Goal: Transaction & Acquisition: Obtain resource

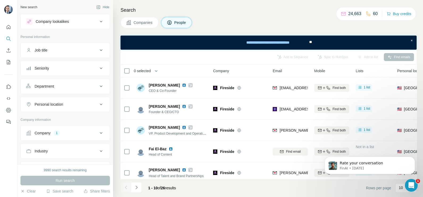
click at [144, 24] on span "Companies" at bounding box center [142, 22] width 19 height 5
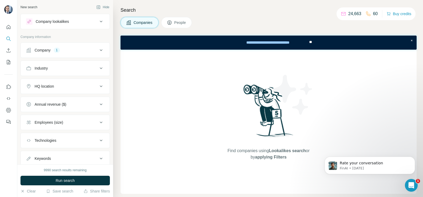
click at [64, 52] on div "Company 1" at bounding box center [62, 50] width 72 height 5
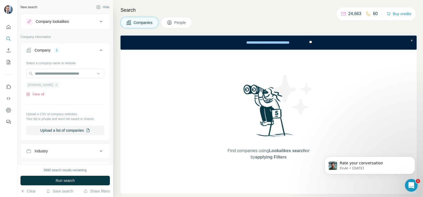
click at [58, 85] on div "firesidechat.com" at bounding box center [43, 85] width 34 height 6
click at [57, 85] on icon "button" at bounding box center [56, 85] width 4 height 4
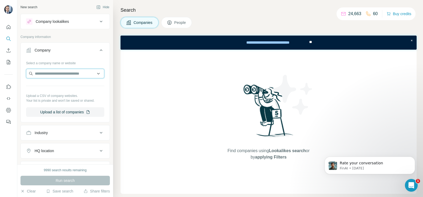
click at [51, 73] on input "text" at bounding box center [65, 74] width 78 height 10
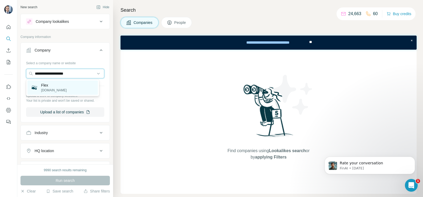
type input "**********"
click at [52, 91] on p "flex.one" at bounding box center [54, 90] width 26 height 5
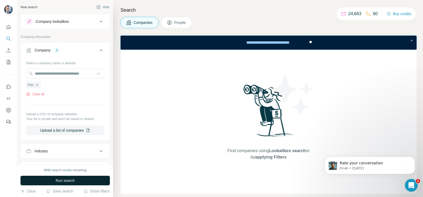
click at [70, 179] on span "Run search" at bounding box center [65, 180] width 19 height 5
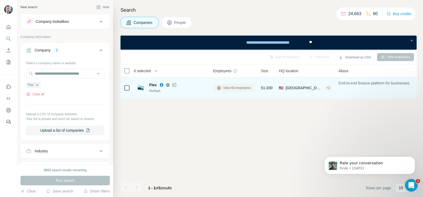
click at [224, 92] on button "View 68 employees" at bounding box center [233, 88] width 41 height 8
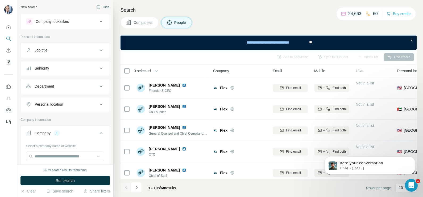
click at [134, 24] on span "Companies" at bounding box center [142, 22] width 19 height 5
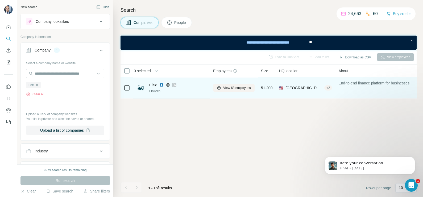
click at [174, 84] on icon at bounding box center [174, 85] width 3 height 4
click at [233, 88] on span "View 68 employees" at bounding box center [237, 88] width 28 height 5
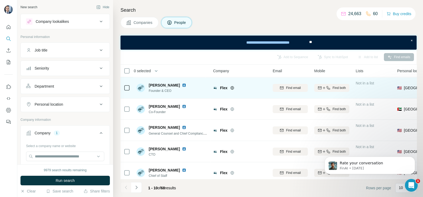
click at [232, 88] on icon at bounding box center [231, 88] width 3 height 0
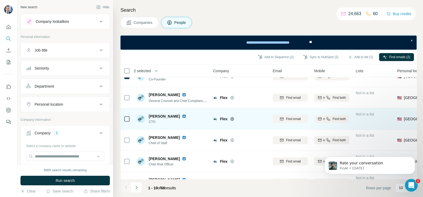
scroll to position [33, 0]
click at [125, 121] on div at bounding box center [127, 118] width 6 height 15
click at [125, 116] on icon at bounding box center [127, 119] width 6 height 6
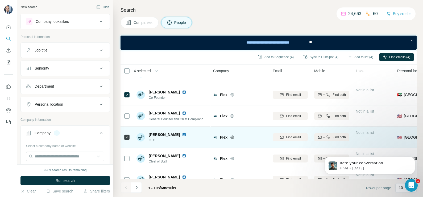
scroll to position [0, 0]
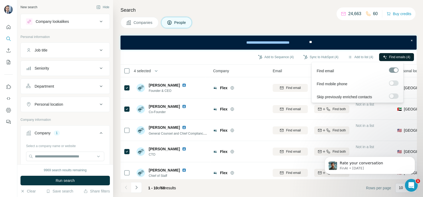
click at [390, 55] on span "Find emails (4)" at bounding box center [399, 57] width 21 height 5
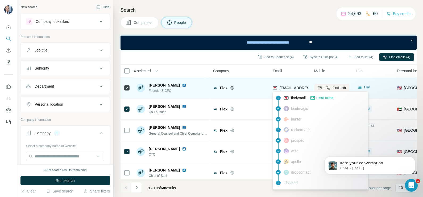
click at [293, 88] on span "zaid@flexbase.app" at bounding box center [310, 88] width 63 height 4
copy tr "zaid@flexbase.app"
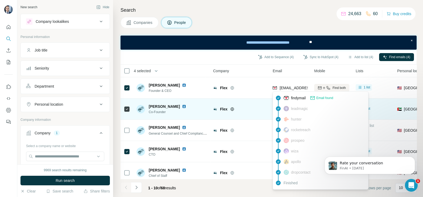
click at [256, 99] on td "Flex" at bounding box center [240, 109] width 60 height 21
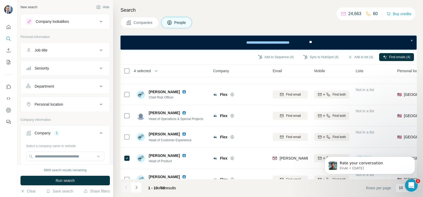
scroll to position [114, 0]
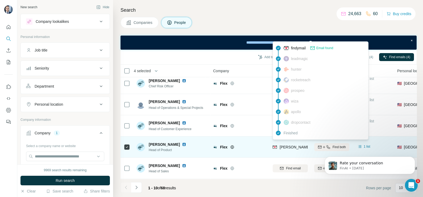
click at [293, 145] on span "jared.thomas@flex.one" at bounding box center [341, 147] width 124 height 4
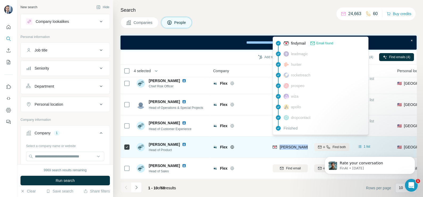
click at [293, 145] on span "jared.thomas@flex.one" at bounding box center [341, 147] width 124 height 4
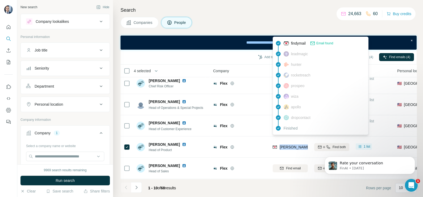
copy tr "jared.thomas@flex.one"
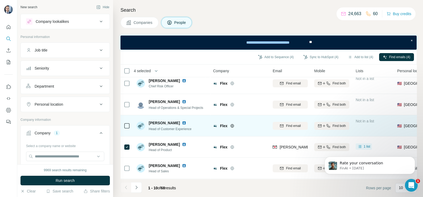
click at [241, 126] on div "Flex" at bounding box center [239, 126] width 53 height 15
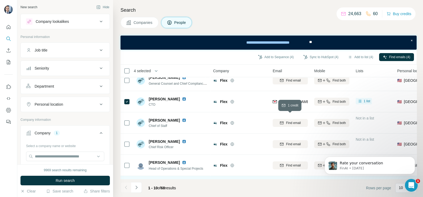
scroll to position [48, 0]
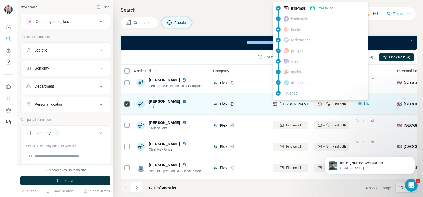
click at [287, 103] on span "robert@flexbase.app" at bounding box center [326, 104] width 94 height 4
copy tr "robert@flexbase.app"
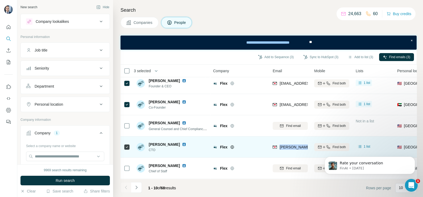
scroll to position [0, 0]
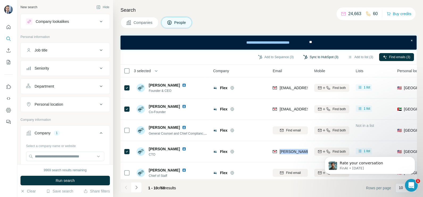
click at [320, 57] on button "Sync to HubSpot (3)" at bounding box center [320, 57] width 43 height 8
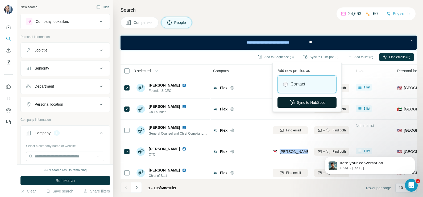
click at [302, 100] on button "Sync to HubSpot" at bounding box center [306, 102] width 59 height 11
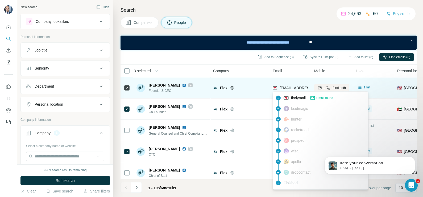
click at [296, 89] on span "zaid@flexbase.app" at bounding box center [310, 88] width 63 height 4
click at [297, 89] on span "zaid@flexbase.app" at bounding box center [310, 88] width 63 height 4
copy tr "zaid@flexbase.app"
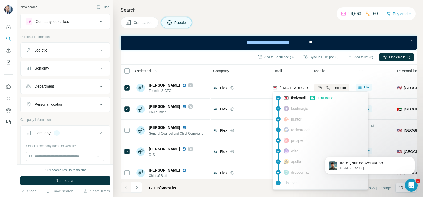
click at [249, 68] on div "Company" at bounding box center [239, 71] width 53 height 6
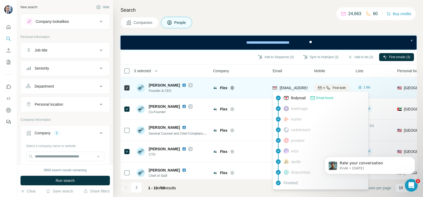
click at [287, 90] on div "zaid@flexbase.app" at bounding box center [310, 87] width 63 height 5
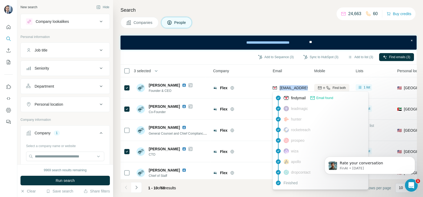
copy tr "zaid@flexbase.app"
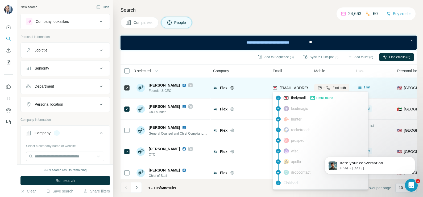
click at [188, 86] on div at bounding box center [190, 85] width 4 height 4
click at [292, 85] on div "zaid@flexbase.app" at bounding box center [310, 87] width 63 height 5
copy tr "zaid@flexbase.app"
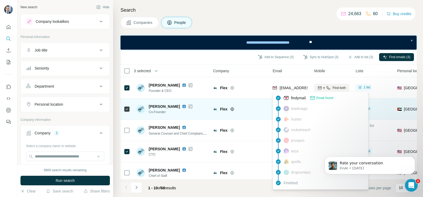
click at [242, 104] on div "Flex" at bounding box center [239, 109] width 53 height 15
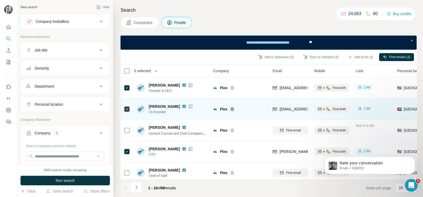
click at [189, 106] on icon at bounding box center [190, 106] width 3 height 4
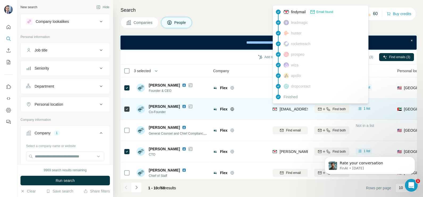
click at [289, 110] on span "hadi@flexbase.app" at bounding box center [310, 109] width 63 height 4
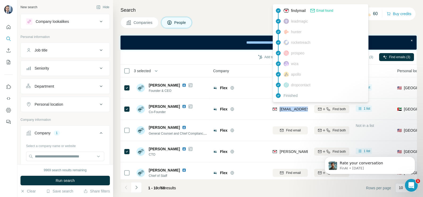
copy tr "hadi@flexbase.app"
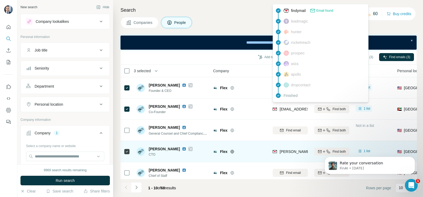
click at [189, 148] on icon at bounding box center [190, 149] width 3 height 4
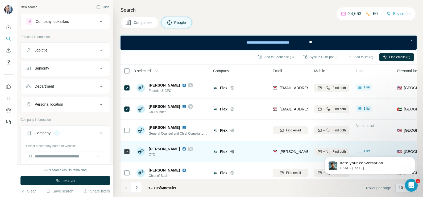
click at [296, 150] on span "robert@flexbase.app" at bounding box center [326, 152] width 94 height 4
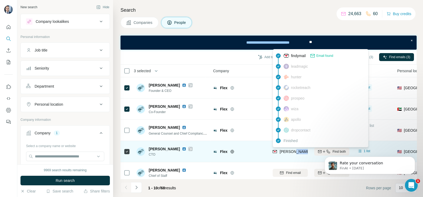
click at [296, 150] on span "robert@flexbase.app" at bounding box center [326, 152] width 94 height 4
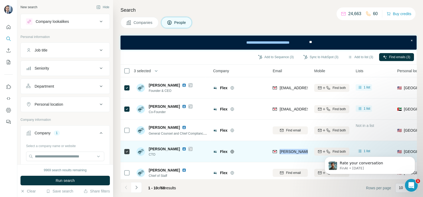
click at [296, 150] on span "robert@flexbase.app" at bounding box center [326, 152] width 94 height 4
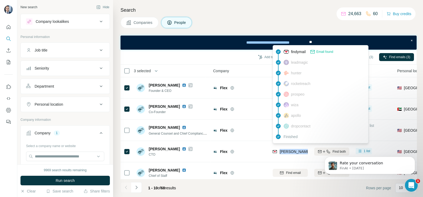
copy tr "robert@flexbase.app"
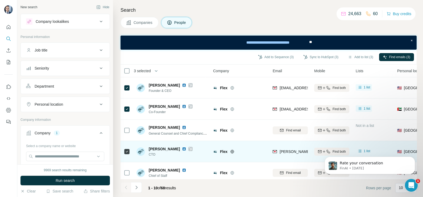
click at [264, 156] on div "Flex" at bounding box center [239, 151] width 53 height 15
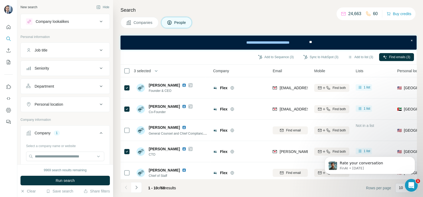
click at [142, 27] on button "Companies" at bounding box center [139, 22] width 38 height 11
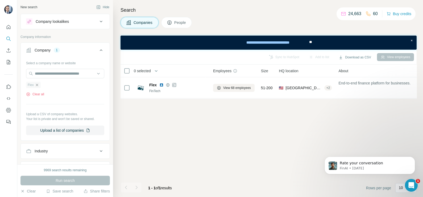
click at [37, 86] on icon "button" at bounding box center [37, 85] width 4 height 4
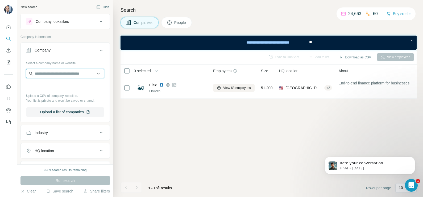
click at [50, 75] on input "text" at bounding box center [65, 74] width 78 height 10
type input "**********"
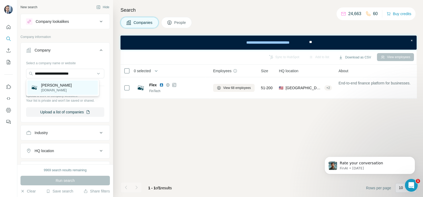
click at [46, 89] on p "meetgail.com" at bounding box center [56, 90] width 31 height 5
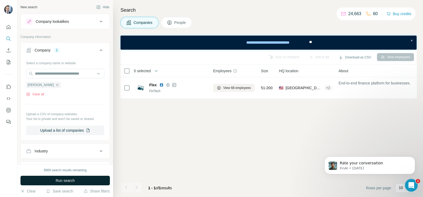
click at [72, 178] on span "Run search" at bounding box center [65, 180] width 19 height 5
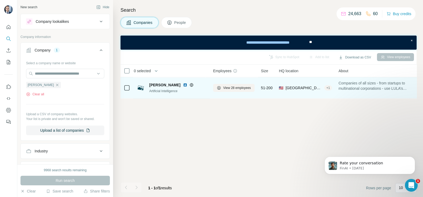
click at [166, 82] on div "Lula Artificial Intelligence" at bounding box center [171, 88] width 70 height 15
click at [189, 86] on icon at bounding box center [191, 85] width 4 height 4
click at [237, 90] on span "View 28 employees" at bounding box center [237, 88] width 28 height 5
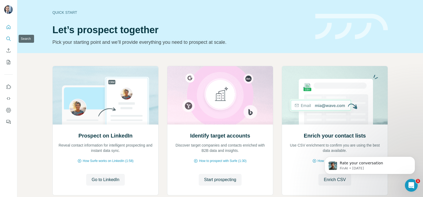
click at [7, 39] on icon "Search" at bounding box center [8, 38] width 5 height 5
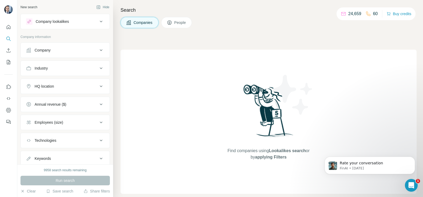
click at [54, 48] on div "Company" at bounding box center [62, 50] width 72 height 5
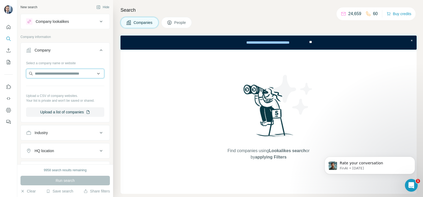
click at [61, 75] on input "text" at bounding box center [65, 74] width 78 height 10
paste input "**********"
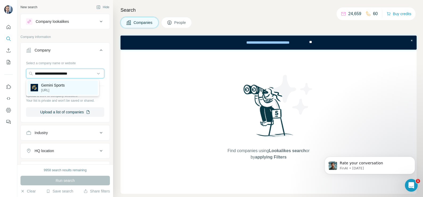
type input "**********"
click at [58, 83] on p "Gemini Sports" at bounding box center [53, 85] width 24 height 5
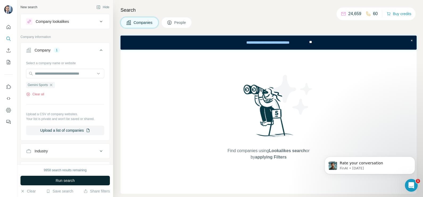
click at [66, 158] on span "Run search" at bounding box center [65, 180] width 19 height 5
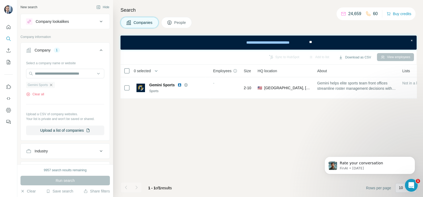
click at [52, 86] on icon "button" at bounding box center [51, 85] width 4 height 4
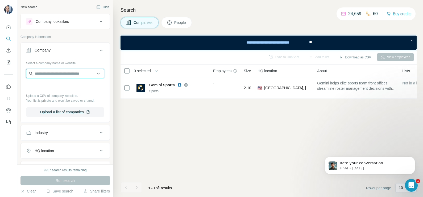
click at [54, 76] on input "text" at bounding box center [65, 74] width 78 height 10
paste input "**********"
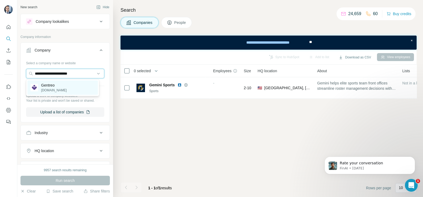
type input "**********"
click at [51, 86] on p "Gentreo" at bounding box center [54, 85] width 26 height 5
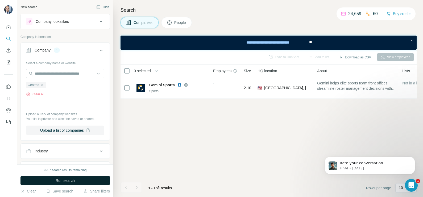
click at [69, 158] on span "Run search" at bounding box center [65, 180] width 19 height 5
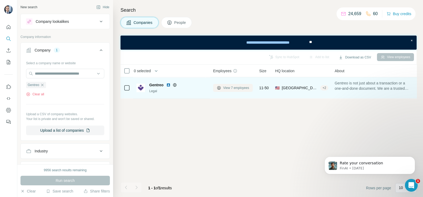
click at [237, 87] on span "View 7 employees" at bounding box center [236, 88] width 26 height 5
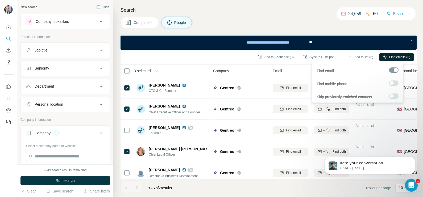
click at [338, 58] on span "Find emails (3)" at bounding box center [399, 57] width 21 height 5
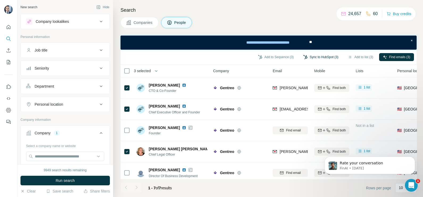
click at [314, 58] on button "Sync to HubSpot (3)" at bounding box center [320, 57] width 43 height 8
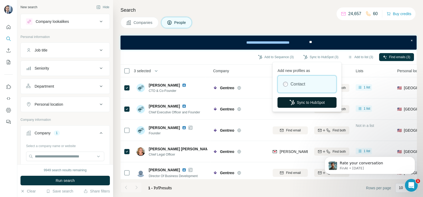
click at [301, 100] on button "Sync to HubSpot" at bounding box center [306, 102] width 59 height 11
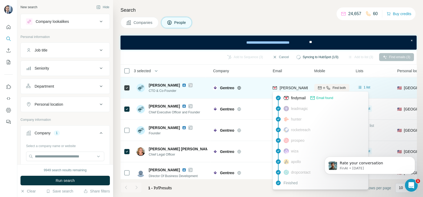
click at [288, 87] on span "[PERSON_NAME][EMAIL_ADDRESS][DOMAIN_NAME]" at bounding box center [326, 88] width 94 height 4
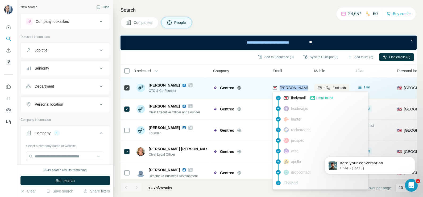
click at [288, 87] on span "[PERSON_NAME][EMAIL_ADDRESS][DOMAIN_NAME]" at bounding box center [326, 88] width 94 height 4
click at [257, 90] on div "Gentreo" at bounding box center [243, 87] width 46 height 5
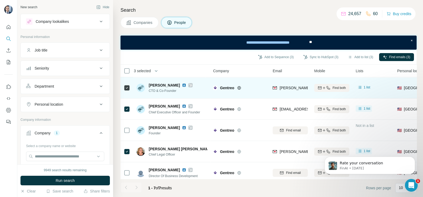
click at [292, 92] on div "[PERSON_NAME][EMAIL_ADDRESS][DOMAIN_NAME]" at bounding box center [289, 88] width 35 height 15
copy tr "[PERSON_NAME][EMAIL_ADDRESS][DOMAIN_NAME]"
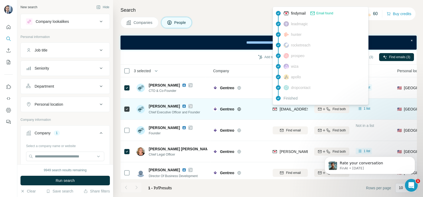
click at [292, 110] on span "[EMAIL_ADDRESS][DOMAIN_NAME]" at bounding box center [310, 109] width 63 height 4
copy tr "[EMAIL_ADDRESS][DOMAIN_NAME]"
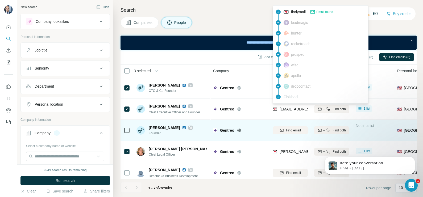
click at [261, 123] on td "Gentreo" at bounding box center [240, 130] width 60 height 21
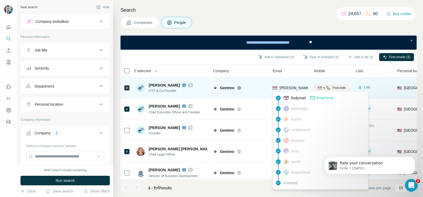
click at [289, 87] on span "[PERSON_NAME][EMAIL_ADDRESS][DOMAIN_NAME]" at bounding box center [326, 88] width 94 height 4
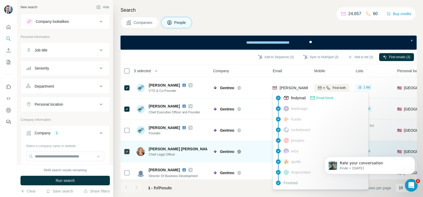
click at [258, 158] on td "Gentreo" at bounding box center [240, 151] width 60 height 21
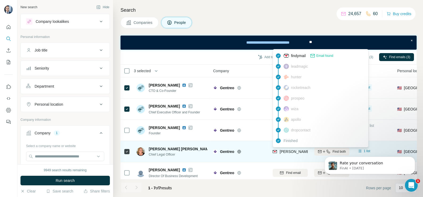
click at [292, 150] on span "[PERSON_NAME][EMAIL_ADDRESS][DOMAIN_NAME]" at bounding box center [326, 152] width 94 height 4
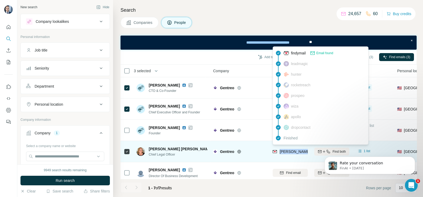
click at [292, 150] on span "[PERSON_NAME][EMAIL_ADDRESS][DOMAIN_NAME]" at bounding box center [326, 152] width 94 height 4
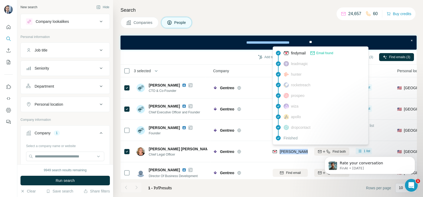
copy tr "[PERSON_NAME][EMAIL_ADDRESS][DOMAIN_NAME]"
click at [222, 24] on div "Companies People" at bounding box center [268, 22] width 296 height 11
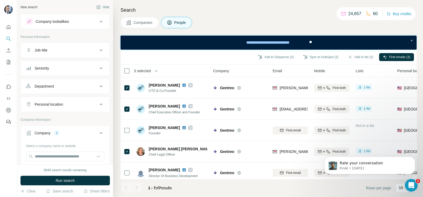
click at [137, 26] on button "Companies" at bounding box center [139, 22] width 38 height 11
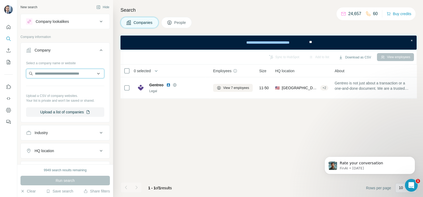
click at [56, 72] on input "text" at bounding box center [65, 74] width 78 height 10
paste input "**********"
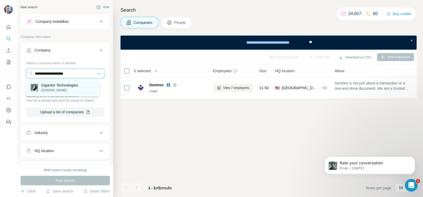
type input "**********"
click at [57, 87] on p "Gigantor Technologies" at bounding box center [59, 85] width 37 height 5
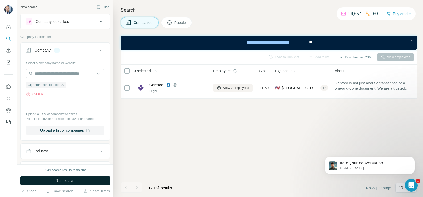
click at [80, 158] on button "Run search" at bounding box center [64, 181] width 89 height 10
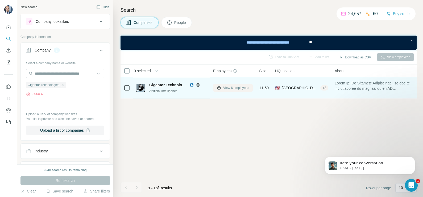
click at [232, 89] on span "View 6 employees" at bounding box center [236, 88] width 26 height 5
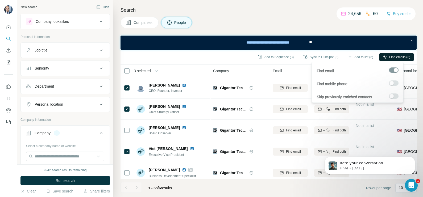
click at [338, 58] on span "Find emails (3)" at bounding box center [399, 57] width 21 height 5
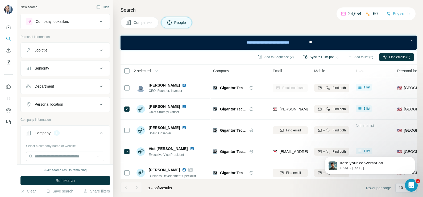
click at [325, 56] on button "Sync to HubSpot (2)" at bounding box center [320, 57] width 43 height 8
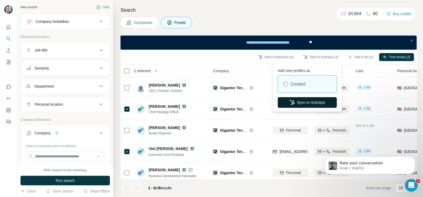
click at [303, 102] on button "Sync to HubSpot" at bounding box center [307, 102] width 59 height 11
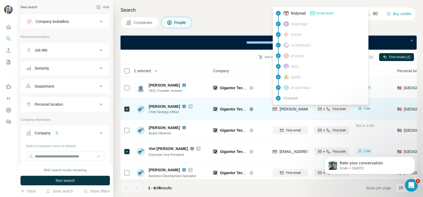
click at [285, 111] on span "[PERSON_NAME][EMAIL_ADDRESS][DOMAIN_NAME]" at bounding box center [326, 109] width 94 height 4
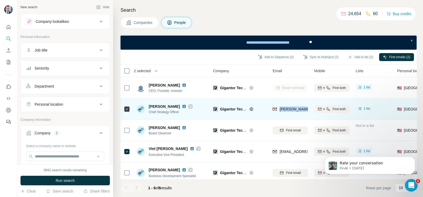
click at [285, 111] on span "[PERSON_NAME][EMAIL_ADDRESS][DOMAIN_NAME]" at bounding box center [326, 109] width 94 height 4
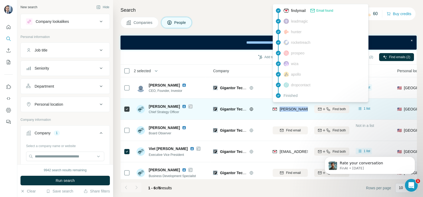
copy tr "[PERSON_NAME][EMAIL_ADDRESS][DOMAIN_NAME]"
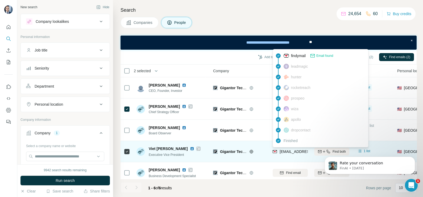
click at [291, 154] on div "[EMAIL_ADDRESS][DOMAIN_NAME]" at bounding box center [310, 151] width 63 height 5
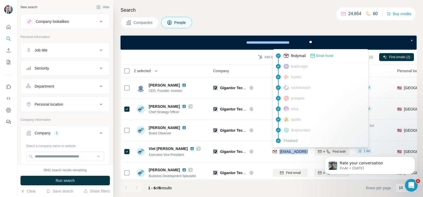
copy tr "[EMAIL_ADDRESS][DOMAIN_NAME]"
click at [132, 24] on button "Companies" at bounding box center [139, 22] width 38 height 11
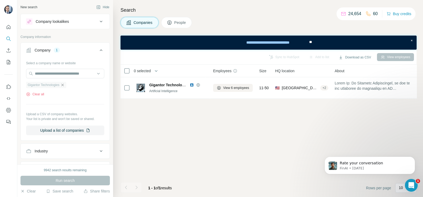
click at [64, 86] on icon "button" at bounding box center [62, 85] width 4 height 4
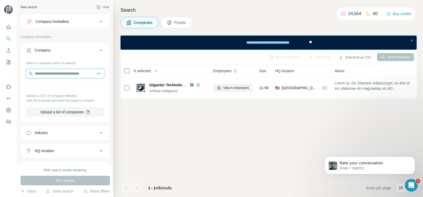
click at [57, 70] on input "text" at bounding box center [65, 74] width 78 height 10
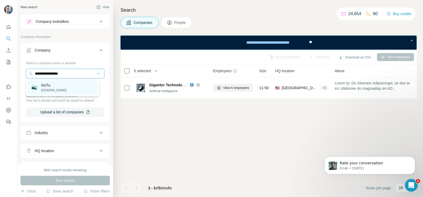
type input "**********"
click at [53, 84] on p "GoTu" at bounding box center [54, 85] width 26 height 5
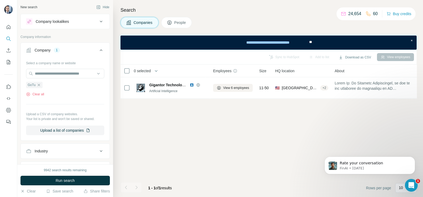
click at [69, 158] on button "Run search" at bounding box center [64, 181] width 89 height 10
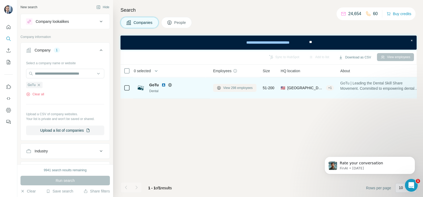
click at [239, 86] on span "View 298 employees" at bounding box center [238, 88] width 30 height 5
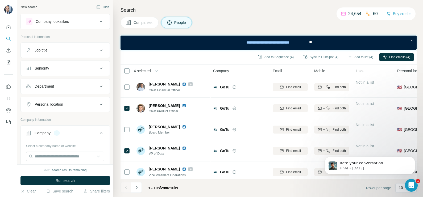
scroll to position [66, 0]
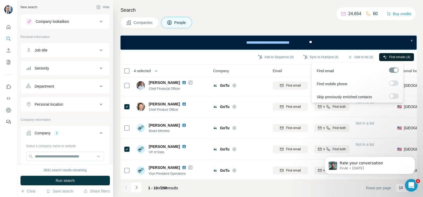
click at [338, 55] on span "Find emails (4)" at bounding box center [399, 57] width 21 height 5
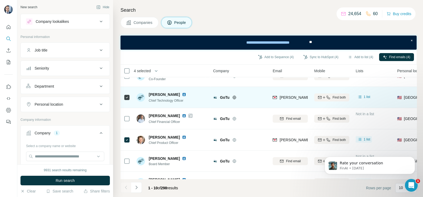
scroll to position [0, 0]
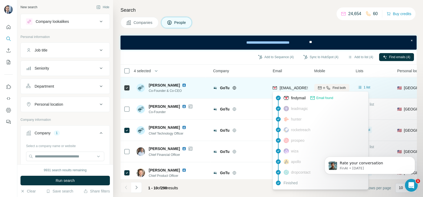
click at [289, 90] on div "[EMAIL_ADDRESS][DOMAIN_NAME]" at bounding box center [310, 87] width 63 height 5
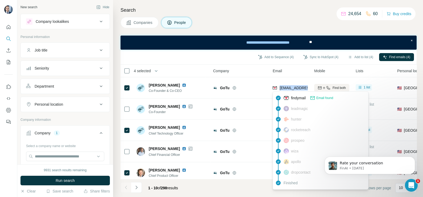
copy tr "[EMAIL_ADDRESS][DOMAIN_NAME]"
click at [253, 72] on div "Company" at bounding box center [239, 71] width 53 height 6
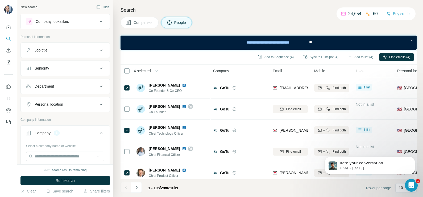
scroll to position [33, 0]
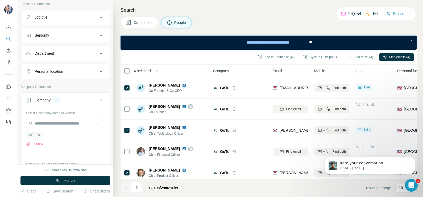
click at [38, 134] on icon "button" at bounding box center [39, 135] width 4 height 4
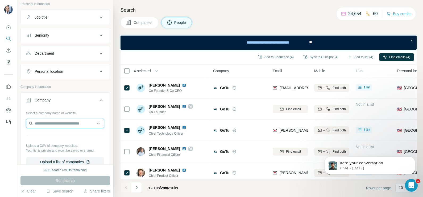
click at [44, 124] on input "text" at bounding box center [65, 124] width 78 height 10
paste input "**********"
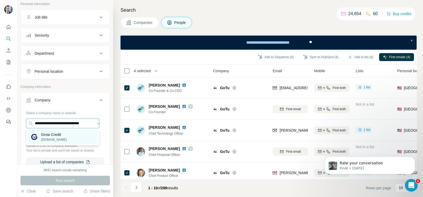
type input "**********"
click at [48, 136] on p "Grow Credit" at bounding box center [54, 134] width 26 height 5
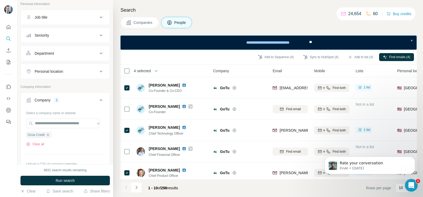
scroll to position [0, 0]
click at [139, 23] on span "Companies" at bounding box center [142, 22] width 19 height 5
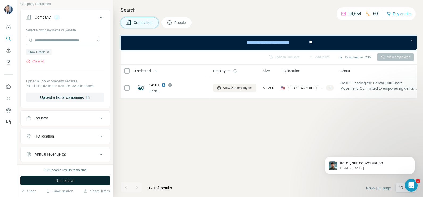
click at [77, 158] on button "Run search" at bounding box center [64, 181] width 89 height 10
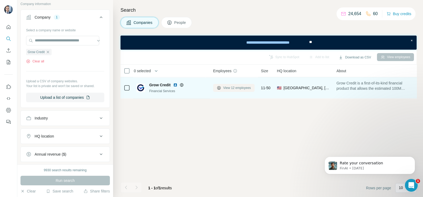
click at [235, 86] on span "View 12 employees" at bounding box center [237, 88] width 28 height 5
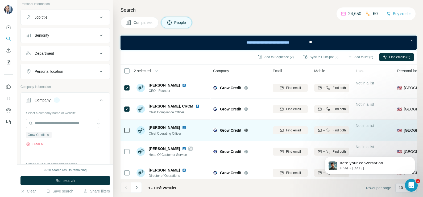
click at [128, 128] on div at bounding box center [127, 130] width 6 height 15
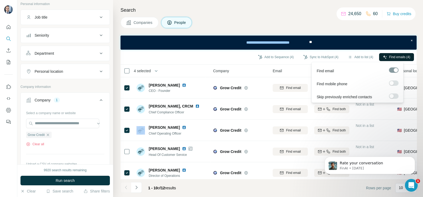
click at [338, 60] on button "Find emails (4)" at bounding box center [396, 57] width 35 height 8
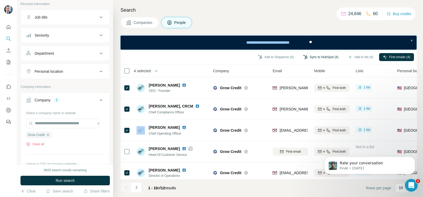
click at [317, 58] on button "Sync to HubSpot (4)" at bounding box center [320, 57] width 43 height 8
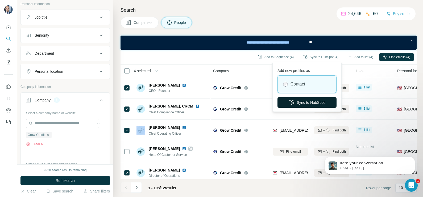
click at [305, 104] on button "Sync to HubSpot" at bounding box center [306, 102] width 59 height 11
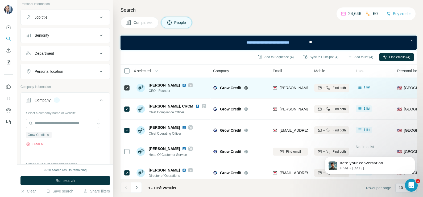
click at [284, 92] on div "[PERSON_NAME][EMAIL_ADDRESS][DOMAIN_NAME]" at bounding box center [289, 88] width 35 height 15
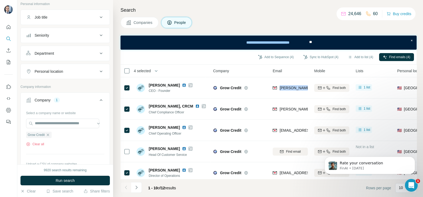
copy tr "[PERSON_NAME][EMAIL_ADDRESS][DOMAIN_NAME]"
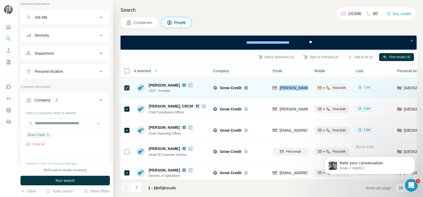
click at [293, 86] on span "[PERSON_NAME][EMAIL_ADDRESS][DOMAIN_NAME]" at bounding box center [326, 88] width 94 height 4
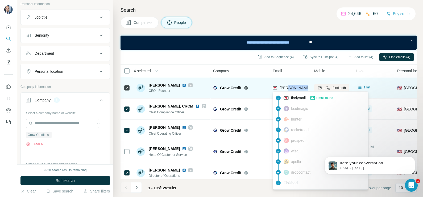
click at [293, 86] on span "[PERSON_NAME][EMAIL_ADDRESS][DOMAIN_NAME]" at bounding box center [326, 88] width 94 height 4
click at [293, 85] on div "[PERSON_NAME][EMAIL_ADDRESS][DOMAIN_NAME]" at bounding box center [326, 87] width 94 height 5
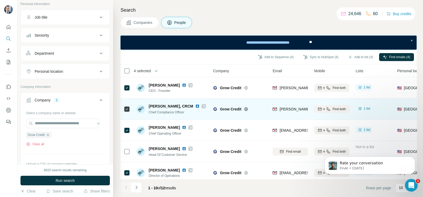
drag, startPoint x: 263, startPoint y: 102, endPoint x: 284, endPoint y: 106, distance: 21.4
click at [263, 101] on td "Grow Credit" at bounding box center [240, 109] width 60 height 21
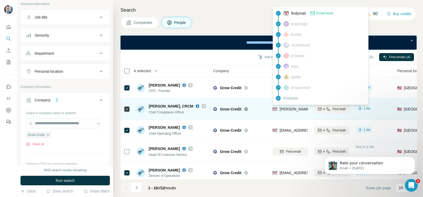
click at [292, 108] on span "[PERSON_NAME][EMAIL_ADDRESS][DOMAIN_NAME]" at bounding box center [326, 109] width 94 height 4
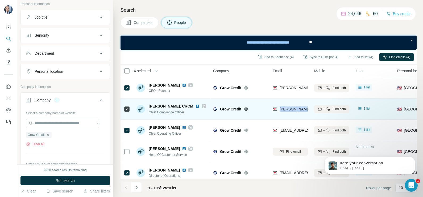
click at [292, 108] on span "[PERSON_NAME][EMAIL_ADDRESS][DOMAIN_NAME]" at bounding box center [326, 109] width 94 height 4
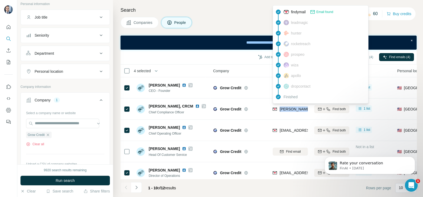
copy tr "[PERSON_NAME][EMAIL_ADDRESS][DOMAIN_NAME]"
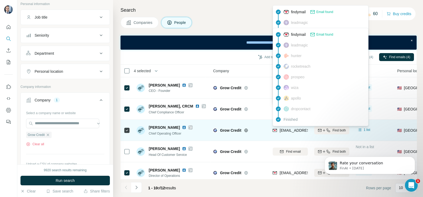
click at [280, 129] on span "[EMAIL_ADDRESS][DOMAIN_NAME]" at bounding box center [310, 130] width 63 height 4
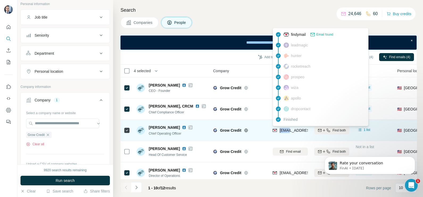
click at [280, 129] on span "[EMAIL_ADDRESS][DOMAIN_NAME]" at bounding box center [310, 130] width 63 height 4
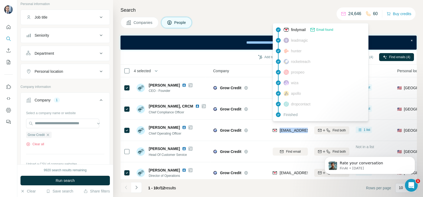
copy tr "[EMAIL_ADDRESS][DOMAIN_NAME]"
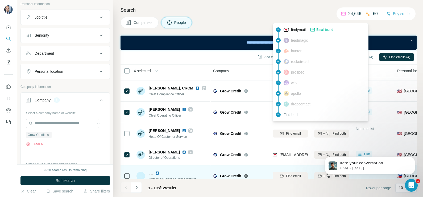
scroll to position [33, 0]
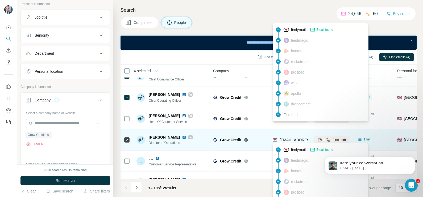
click at [290, 142] on div "[EMAIL_ADDRESS][DOMAIN_NAME]" at bounding box center [305, 140] width 66 height 6
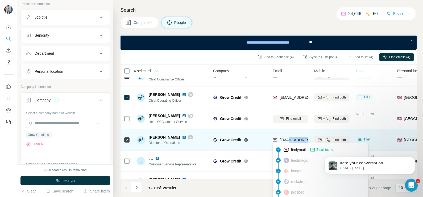
click at [290, 142] on div "[EMAIL_ADDRESS][DOMAIN_NAME]" at bounding box center [305, 140] width 66 height 6
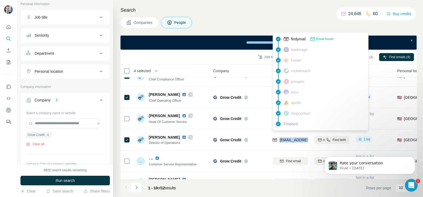
copy tr "[EMAIL_ADDRESS][DOMAIN_NAME]"
click at [49, 134] on icon "button" at bounding box center [48, 135] width 4 height 4
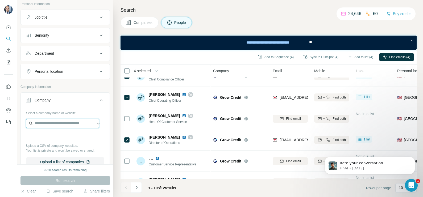
click at [53, 121] on input "text" at bounding box center [62, 124] width 73 height 10
paste input "**********"
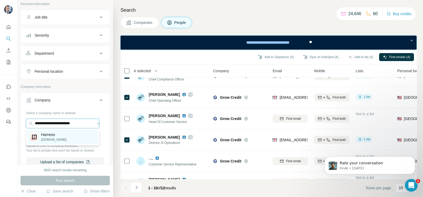
type input "**********"
click at [56, 140] on p "[DOMAIN_NAME]" at bounding box center [54, 139] width 26 height 5
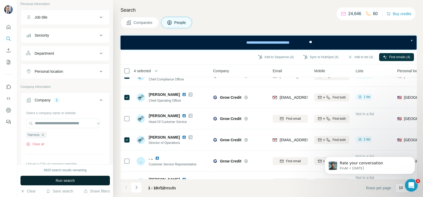
click at [71, 158] on span "Run search" at bounding box center [65, 180] width 19 height 5
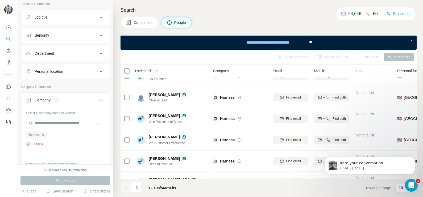
click at [145, 20] on span "Companies" at bounding box center [142, 22] width 19 height 5
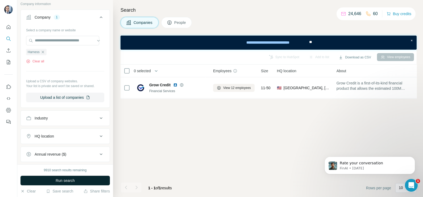
click at [68, 158] on span "Run search" at bounding box center [65, 180] width 19 height 5
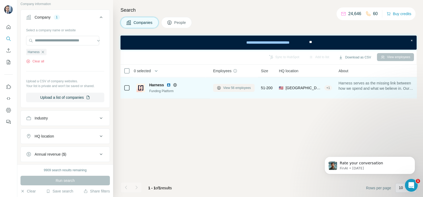
click at [231, 87] on span "View 56 employees" at bounding box center [237, 88] width 28 height 5
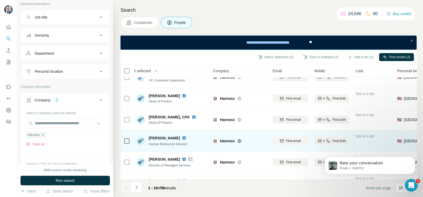
scroll to position [100, 0]
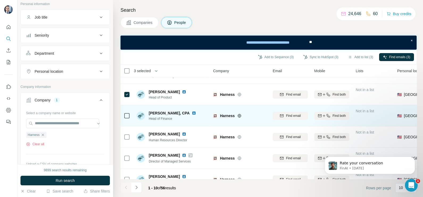
click at [126, 119] on icon at bounding box center [127, 116] width 6 height 6
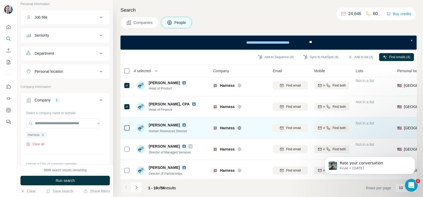
scroll to position [114, 0]
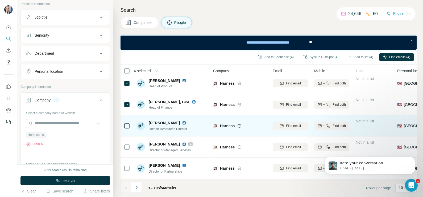
click at [125, 126] on div at bounding box center [127, 126] width 6 height 15
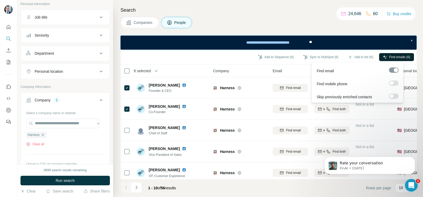
click at [338, 56] on span "Find emails (6)" at bounding box center [399, 57] width 21 height 5
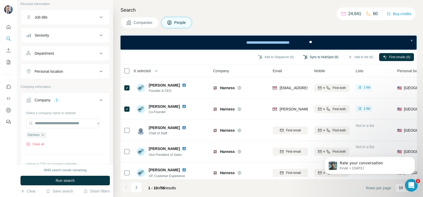
click at [321, 57] on button "Sync to HubSpot (6)" at bounding box center [320, 57] width 43 height 8
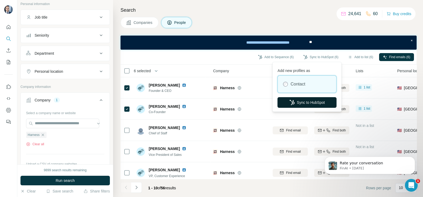
click at [304, 100] on button "Sync to HubSpot" at bounding box center [306, 102] width 59 height 11
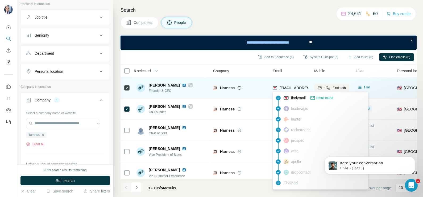
click at [295, 85] on div "[EMAIL_ADDRESS][DOMAIN_NAME]" at bounding box center [310, 87] width 63 height 5
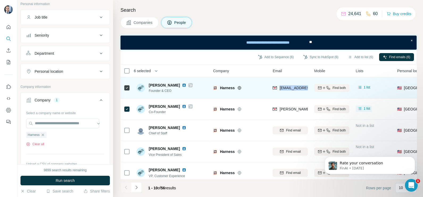
click at [295, 85] on div "[EMAIL_ADDRESS][DOMAIN_NAME]" at bounding box center [310, 87] width 63 height 5
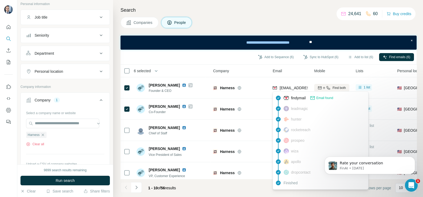
click at [262, 66] on th "Company" at bounding box center [240, 71] width 60 height 13
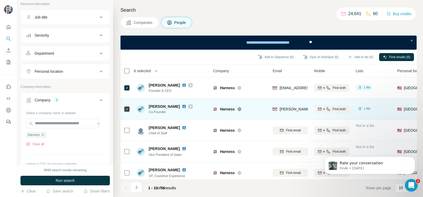
click at [288, 106] on div "[PERSON_NAME][EMAIL_ADDRESS][DOMAIN_NAME]" at bounding box center [289, 109] width 35 height 15
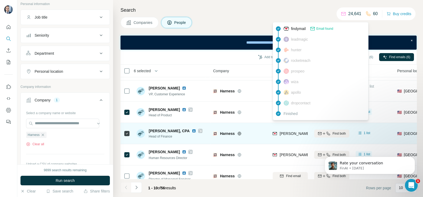
scroll to position [100, 0]
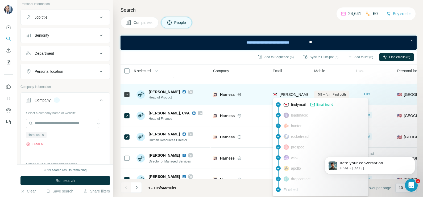
click at [290, 96] on span "[PERSON_NAME][EMAIL_ADDRESS][DOMAIN_NAME]" at bounding box center [326, 95] width 94 height 4
click at [254, 91] on div "Harness" at bounding box center [239, 94] width 53 height 15
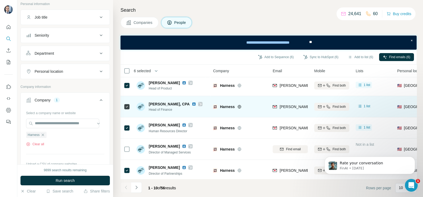
scroll to position [114, 0]
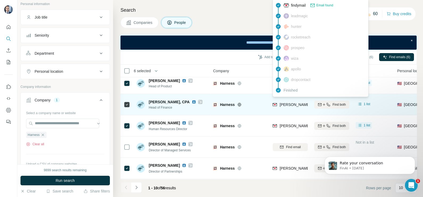
click at [296, 103] on span "[PERSON_NAME][EMAIL_ADDRESS][DOMAIN_NAME]" at bounding box center [326, 105] width 94 height 4
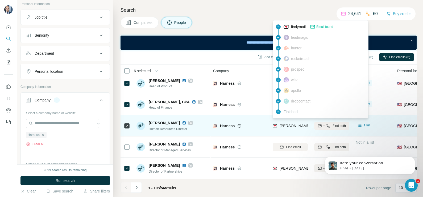
click at [287, 124] on span "[PERSON_NAME][EMAIL_ADDRESS][DOMAIN_NAME]" at bounding box center [326, 126] width 94 height 4
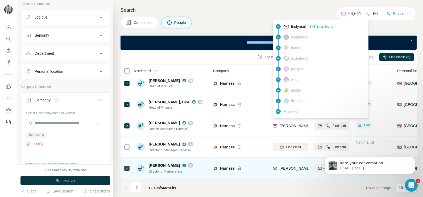
click at [293, 158] on div "[PERSON_NAME][EMAIL_ADDRESS][DOMAIN_NAME]" at bounding box center [326, 168] width 94 height 5
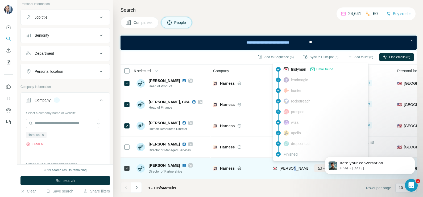
click at [293, 158] on div "[PERSON_NAME][EMAIL_ADDRESS][DOMAIN_NAME]" at bounding box center [326, 168] width 94 height 5
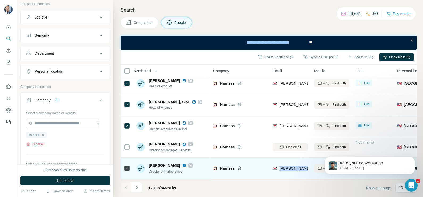
click at [293, 158] on div "[PERSON_NAME][EMAIL_ADDRESS][DOMAIN_NAME]" at bounding box center [289, 168] width 35 height 15
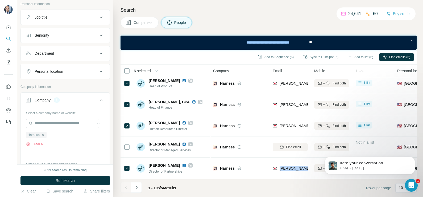
click at [138, 26] on button "Companies" at bounding box center [139, 22] width 38 height 11
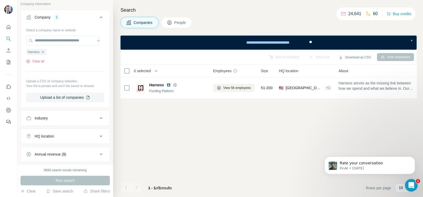
scroll to position [0, 0]
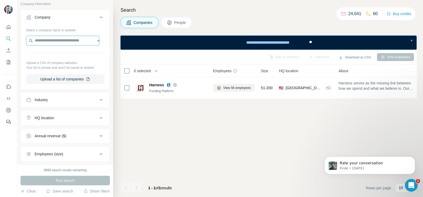
click at [47, 40] on input "text" at bounding box center [62, 41] width 73 height 10
paste input "**********"
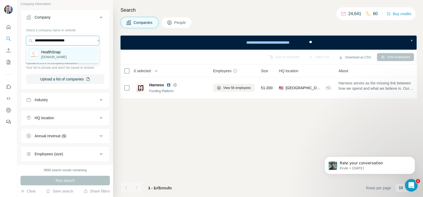
type input "**********"
click at [56, 54] on p "HealthSnap" at bounding box center [54, 51] width 26 height 5
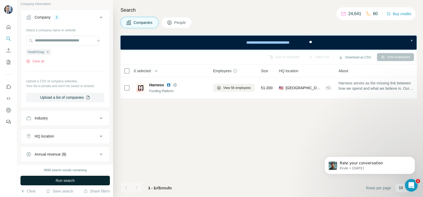
click at [65, 158] on span "Run search" at bounding box center [65, 180] width 19 height 5
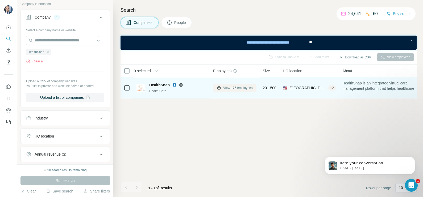
click at [246, 87] on span "View 175 employees" at bounding box center [238, 88] width 30 height 5
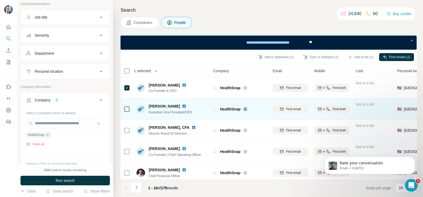
click at [127, 113] on div at bounding box center [127, 109] width 6 height 15
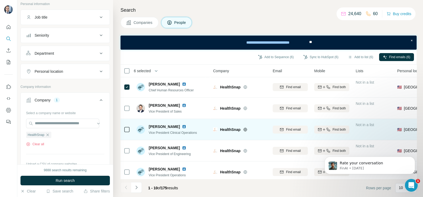
scroll to position [114, 0]
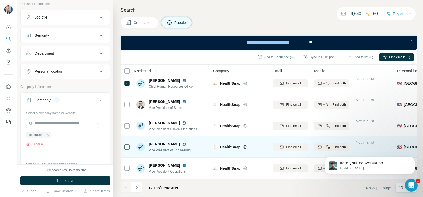
click at [128, 144] on icon at bounding box center [127, 147] width 6 height 6
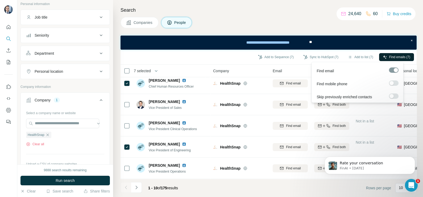
click at [338, 59] on span "Find emails (7)" at bounding box center [399, 57] width 21 height 5
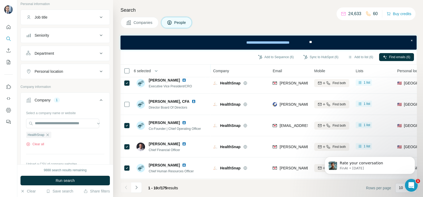
scroll to position [0, 0]
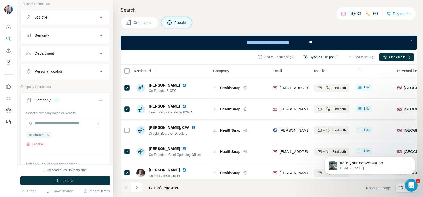
click at [317, 58] on button "Sync to HubSpot (6)" at bounding box center [320, 57] width 43 height 8
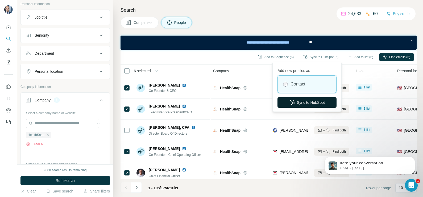
click at [301, 100] on button "Sync to HubSpot" at bounding box center [306, 102] width 59 height 11
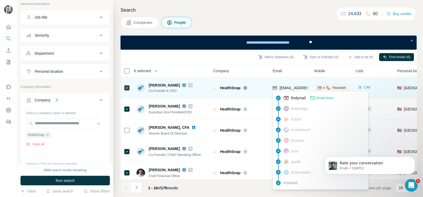
click at [288, 85] on div "[EMAIL_ADDRESS][DOMAIN_NAME]" at bounding box center [310, 87] width 63 height 5
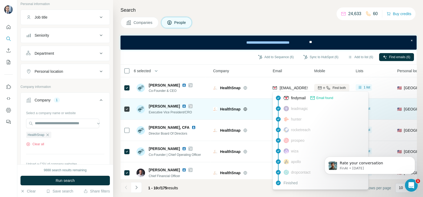
click at [262, 99] on td "HealthSnap" at bounding box center [240, 109] width 60 height 21
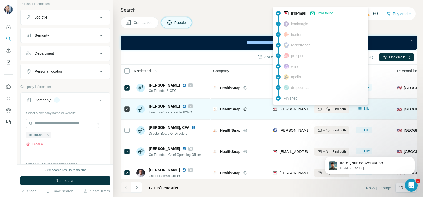
click at [286, 108] on span "[PERSON_NAME][EMAIL_ADDRESS][DOMAIN_NAME]" at bounding box center [326, 109] width 94 height 4
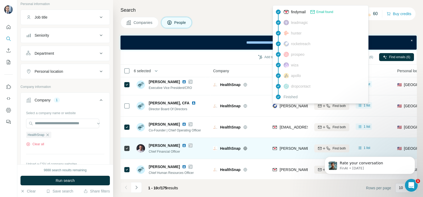
scroll to position [33, 0]
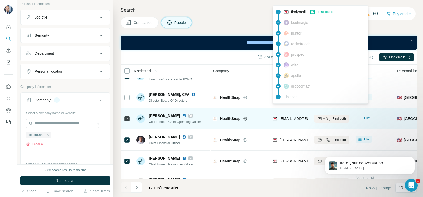
click at [284, 122] on div "[EMAIL_ADDRESS][DOMAIN_NAME]" at bounding box center [305, 119] width 66 height 6
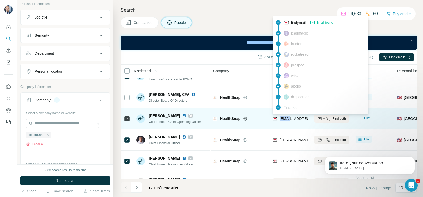
click at [284, 122] on div "[EMAIL_ADDRESS][DOMAIN_NAME]" at bounding box center [305, 119] width 66 height 6
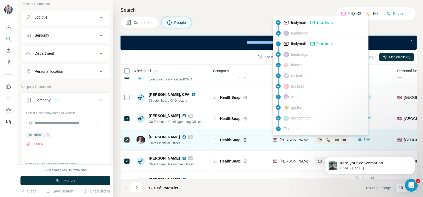
click at [285, 138] on span "[PERSON_NAME][EMAIL_ADDRESS][PERSON_NAME][DOMAIN_NAME]" at bounding box center [341, 140] width 124 height 4
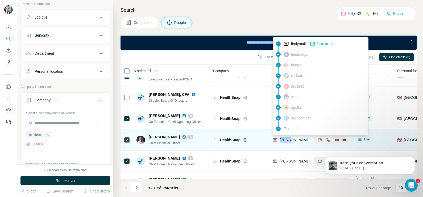
click at [285, 138] on span "[PERSON_NAME][EMAIL_ADDRESS][PERSON_NAME][DOMAIN_NAME]" at bounding box center [341, 140] width 124 height 4
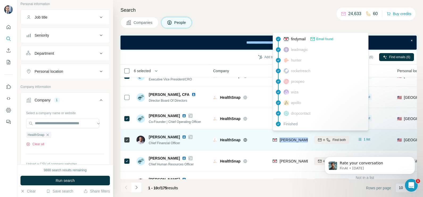
click at [285, 138] on span "[PERSON_NAME][EMAIL_ADDRESS][PERSON_NAME][DOMAIN_NAME]" at bounding box center [341, 140] width 124 height 4
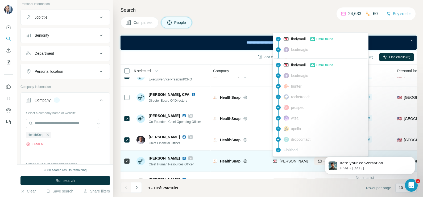
click at [292, 158] on span "[PERSON_NAME][EMAIL_ADDRESS][PERSON_NAME][DOMAIN_NAME]" at bounding box center [341, 161] width 124 height 4
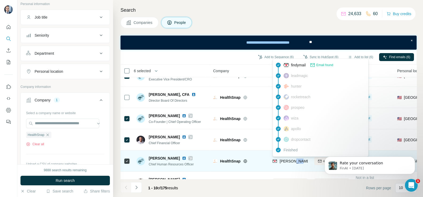
click at [292, 158] on span "[PERSON_NAME][EMAIL_ADDRESS][PERSON_NAME][DOMAIN_NAME]" at bounding box center [341, 161] width 124 height 4
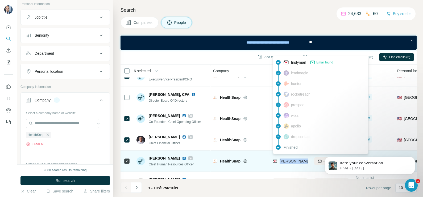
click at [292, 158] on span "[PERSON_NAME][EMAIL_ADDRESS][PERSON_NAME][DOMAIN_NAME]" at bounding box center [341, 161] width 124 height 4
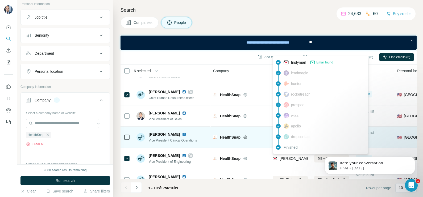
scroll to position [100, 0]
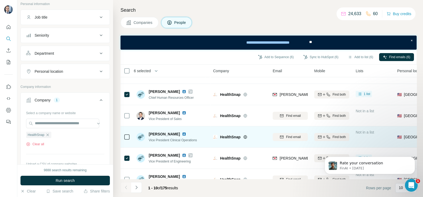
click at [261, 130] on div "HealthSnap" at bounding box center [239, 137] width 53 height 15
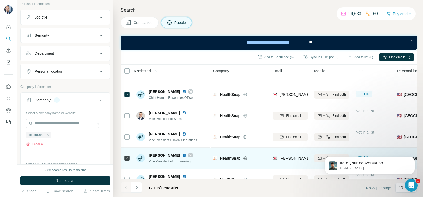
click at [288, 158] on div "[PERSON_NAME][EMAIL_ADDRESS][DOMAIN_NAME]" at bounding box center [289, 158] width 35 height 15
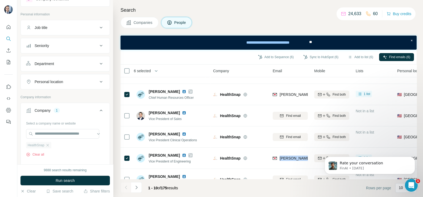
scroll to position [33, 0]
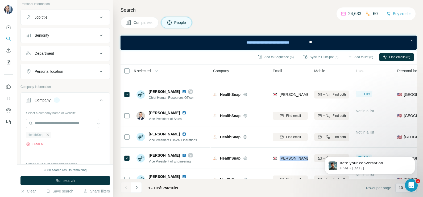
click at [49, 135] on icon "button" at bounding box center [47, 135] width 4 height 4
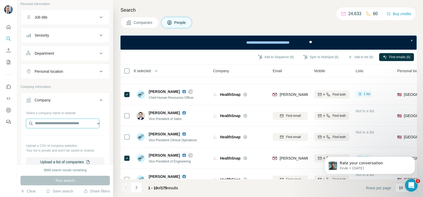
click at [48, 124] on input "text" at bounding box center [62, 124] width 73 height 10
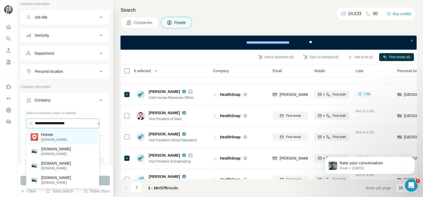
type input "**********"
click at [54, 135] on p "Homee" at bounding box center [54, 134] width 26 height 5
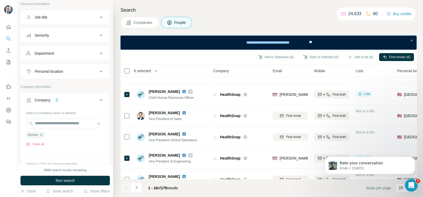
click at [144, 21] on span "Companies" at bounding box center [142, 22] width 19 height 5
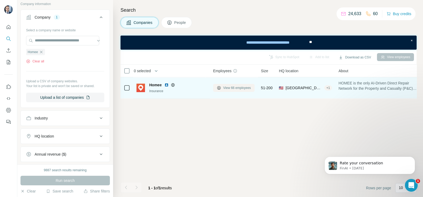
click at [233, 86] on span "View 66 employees" at bounding box center [237, 88] width 28 height 5
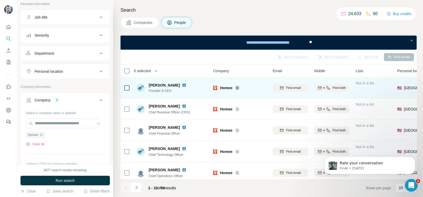
click at [237, 87] on icon at bounding box center [237, 88] width 4 height 4
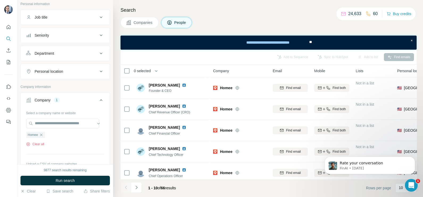
click at [148, 27] on button "Companies" at bounding box center [139, 22] width 38 height 11
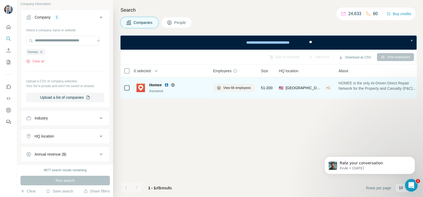
click at [172, 84] on icon at bounding box center [173, 85] width 4 height 4
click at [165, 85] on img at bounding box center [166, 85] width 4 height 4
click at [240, 85] on button "View 66 employees" at bounding box center [233, 88] width 41 height 8
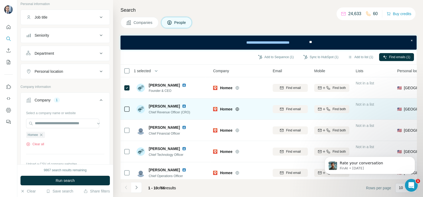
click at [130, 108] on td at bounding box center [126, 109] width 13 height 21
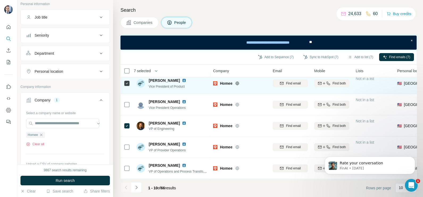
scroll to position [14, 0]
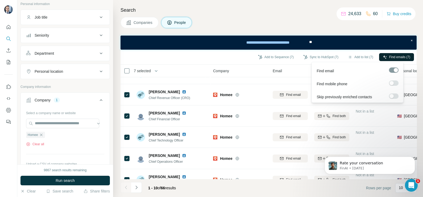
click at [338, 58] on span "Find emails (7)" at bounding box center [399, 57] width 21 height 5
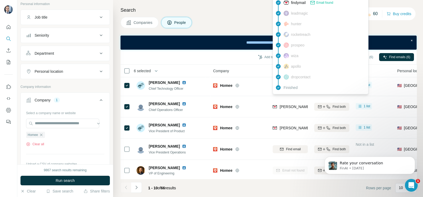
scroll to position [0, 0]
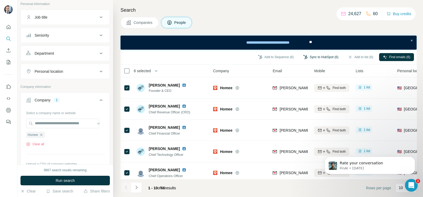
click at [316, 55] on button "Sync to HubSpot (6)" at bounding box center [320, 57] width 43 height 8
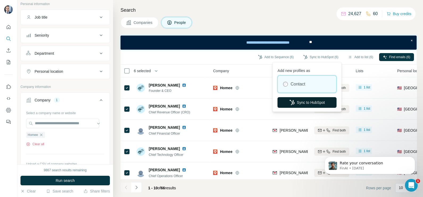
click at [302, 103] on button "Sync to HubSpot" at bounding box center [306, 102] width 59 height 11
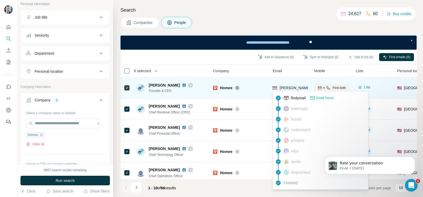
click at [285, 88] on span "[PERSON_NAME][EMAIL_ADDRESS][DOMAIN_NAME]" at bounding box center [326, 88] width 94 height 4
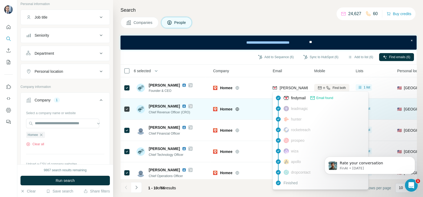
click at [261, 108] on div "Homee" at bounding box center [243, 109] width 46 height 5
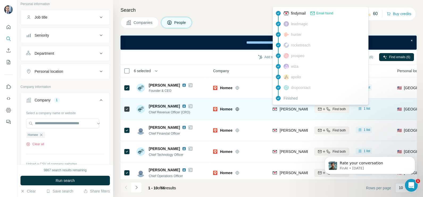
click at [292, 109] on span "[PERSON_NAME][EMAIL_ADDRESS][DOMAIN_NAME]" at bounding box center [326, 109] width 94 height 4
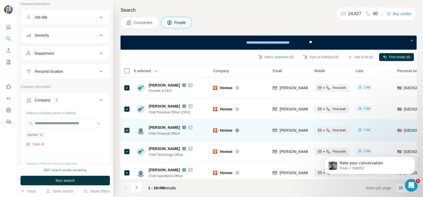
click at [288, 126] on div "[PERSON_NAME][EMAIL_ADDRESS][PERSON_NAME][DOMAIN_NAME]" at bounding box center [289, 130] width 35 height 15
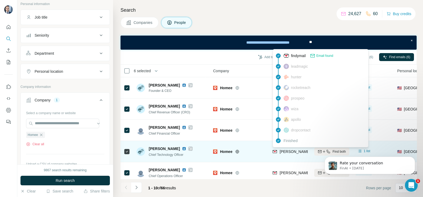
click at [282, 154] on span "[PERSON_NAME][EMAIL_ADDRESS][DOMAIN_NAME]" at bounding box center [326, 152] width 94 height 4
click at [282, 153] on span "[PERSON_NAME][EMAIL_ADDRESS][DOMAIN_NAME]" at bounding box center [326, 152] width 94 height 4
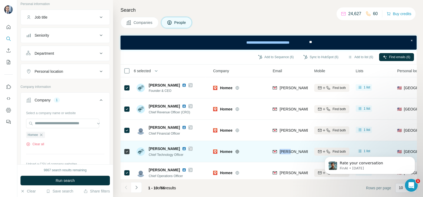
click at [282, 153] on span "[PERSON_NAME][EMAIL_ADDRESS][DOMAIN_NAME]" at bounding box center [326, 152] width 94 height 4
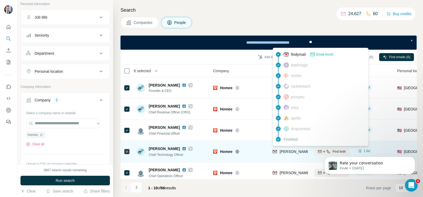
click at [293, 153] on span "[PERSON_NAME][EMAIL_ADDRESS][DOMAIN_NAME]" at bounding box center [326, 152] width 94 height 4
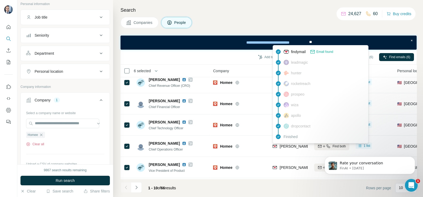
scroll to position [33, 0]
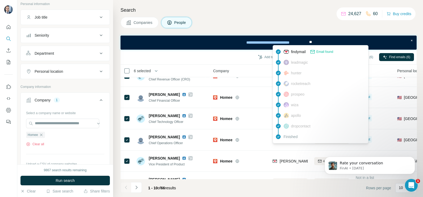
click at [291, 142] on div "Finished" at bounding box center [320, 137] width 93 height 11
click at [291, 142] on span "[PERSON_NAME][EMAIL_ADDRESS][DOMAIN_NAME]" at bounding box center [326, 140] width 94 height 4
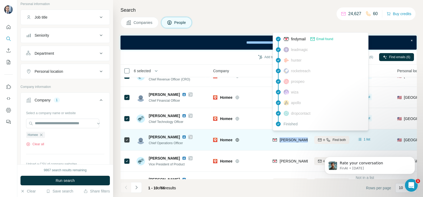
click at [291, 142] on span "[PERSON_NAME][EMAIL_ADDRESS][DOMAIN_NAME]" at bounding box center [326, 140] width 94 height 4
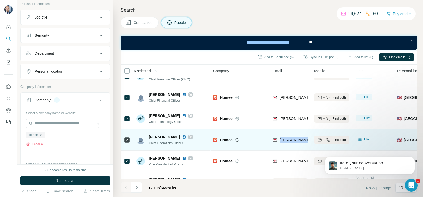
click at [291, 142] on span "[PERSON_NAME][EMAIL_ADDRESS][DOMAIN_NAME]" at bounding box center [326, 140] width 94 height 4
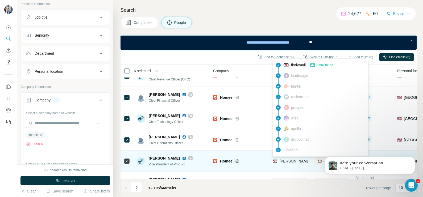
click at [288, 158] on div "[PERSON_NAME][EMAIL_ADDRESS][PERSON_NAME][DOMAIN_NAME]" at bounding box center [335, 162] width 127 height 6
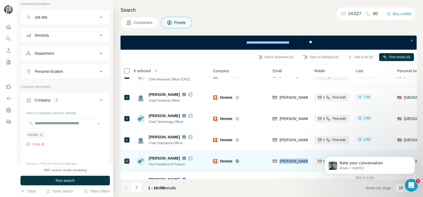
click at [288, 158] on div "[PERSON_NAME][EMAIL_ADDRESS][PERSON_NAME][DOMAIN_NAME]" at bounding box center [335, 162] width 127 height 6
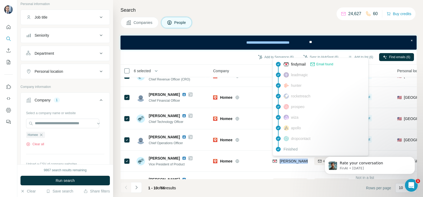
click at [141, 21] on span "Companies" at bounding box center [142, 22] width 19 height 5
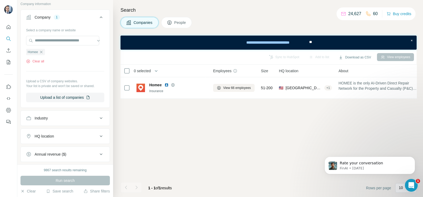
scroll to position [0, 0]
click at [42, 49] on div "Homee" at bounding box center [35, 52] width 19 height 6
click at [41, 52] on icon "button" at bounding box center [41, 52] width 2 height 2
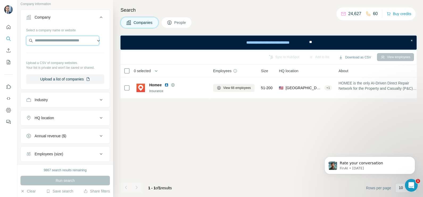
click at [48, 43] on input "text" at bounding box center [62, 41] width 73 height 10
paste input "**********"
click at [48, 43] on input "**********" at bounding box center [62, 41] width 73 height 10
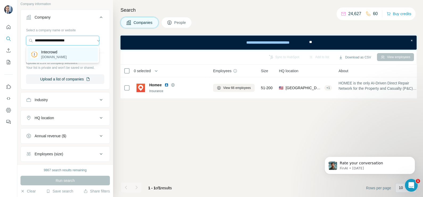
type input "**********"
click at [54, 56] on p "[DOMAIN_NAME]" at bounding box center [54, 57] width 26 height 5
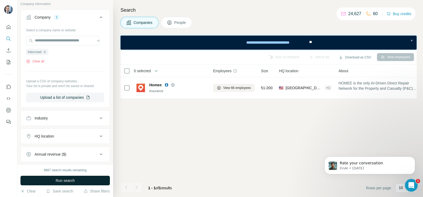
click at [70, 158] on button "Run search" at bounding box center [64, 181] width 89 height 10
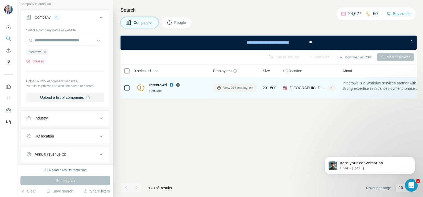
click at [237, 89] on span "View 277 employees" at bounding box center [238, 88] width 30 height 5
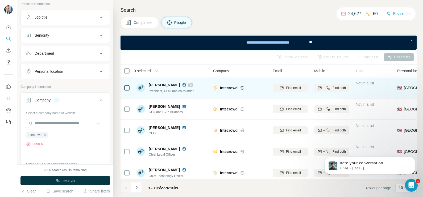
click at [189, 86] on icon at bounding box center [190, 85] width 3 height 4
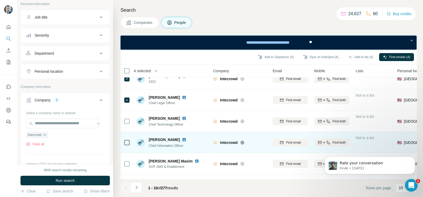
scroll to position [66, 0]
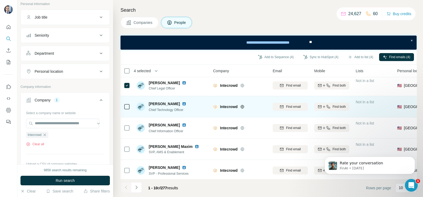
click at [124, 105] on icon at bounding box center [127, 107] width 6 height 6
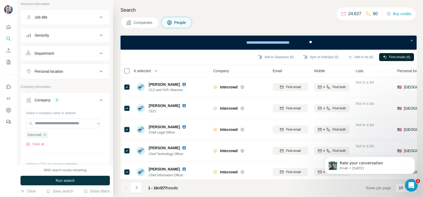
scroll to position [0, 0]
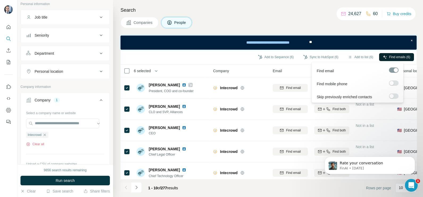
click at [338, 56] on span "Find emails (6)" at bounding box center [399, 57] width 21 height 5
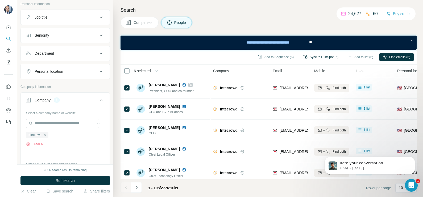
click at [318, 61] on button "Sync to HubSpot (6)" at bounding box center [320, 57] width 43 height 8
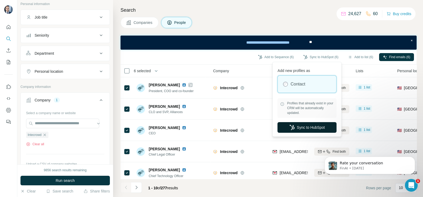
click at [305, 126] on button "Sync to HubSpot" at bounding box center [306, 127] width 59 height 11
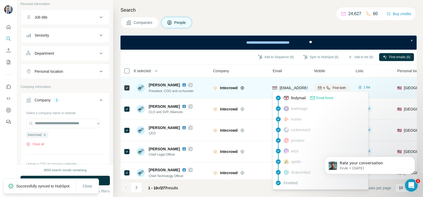
click at [288, 89] on span "[EMAIL_ADDRESS][DOMAIN_NAME]" at bounding box center [310, 88] width 63 height 4
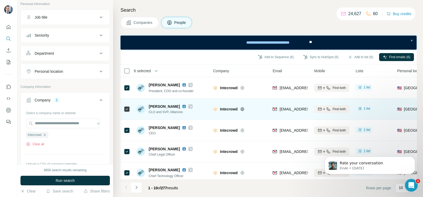
click at [251, 102] on div "Intecrowd" at bounding box center [239, 109] width 53 height 15
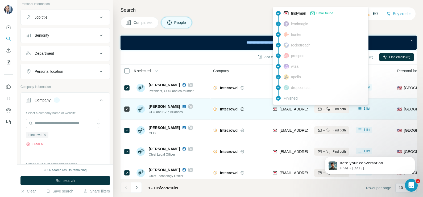
click at [288, 107] on span "[EMAIL_ADDRESS][DOMAIN_NAME]" at bounding box center [310, 109] width 63 height 4
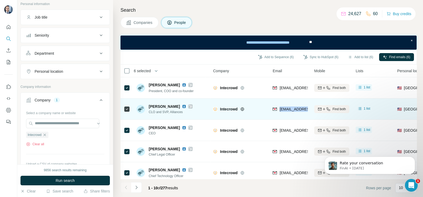
click at [288, 107] on span "[EMAIL_ADDRESS][DOMAIN_NAME]" at bounding box center [310, 109] width 63 height 4
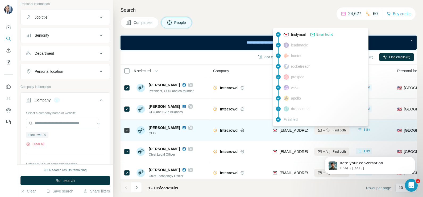
click at [288, 132] on span "[EMAIL_ADDRESS][DOMAIN_NAME]" at bounding box center [310, 130] width 63 height 4
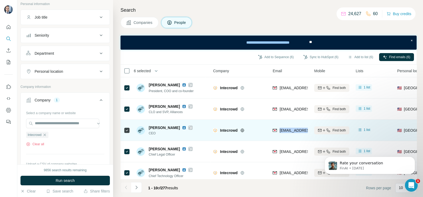
click at [288, 132] on span "[EMAIL_ADDRESS][DOMAIN_NAME]" at bounding box center [310, 130] width 63 height 4
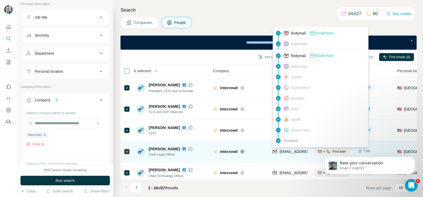
click at [292, 152] on span "[EMAIL_ADDRESS][DOMAIN_NAME]" at bounding box center [310, 152] width 63 height 4
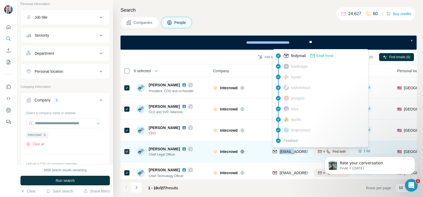
click at [292, 152] on span "[EMAIL_ADDRESS][DOMAIN_NAME]" at bounding box center [310, 152] width 63 height 4
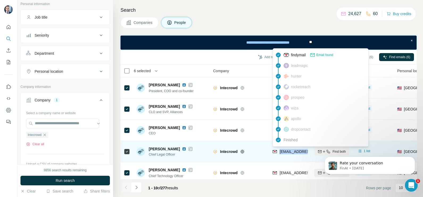
click at [292, 152] on span "[EMAIL_ADDRESS][DOMAIN_NAME]" at bounding box center [310, 152] width 63 height 4
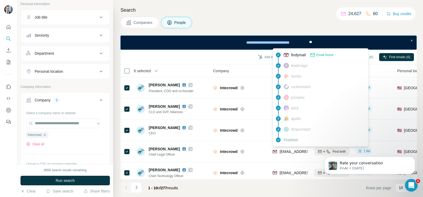
click at [253, 74] on th "Company" at bounding box center [240, 71] width 60 height 13
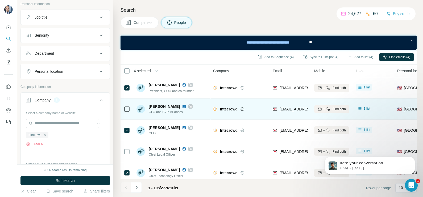
scroll to position [33, 0]
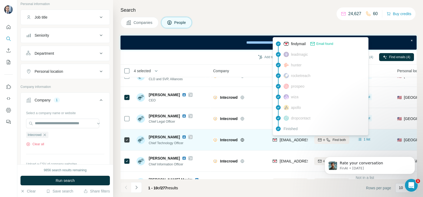
click at [288, 139] on span "[EMAIL_ADDRESS][DOMAIN_NAME]" at bounding box center [310, 140] width 63 height 4
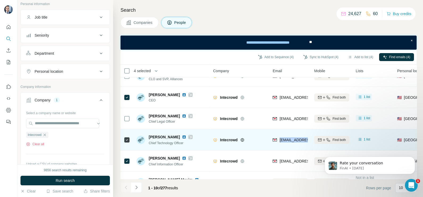
click at [288, 139] on span "[EMAIL_ADDRESS][DOMAIN_NAME]" at bounding box center [310, 140] width 63 height 4
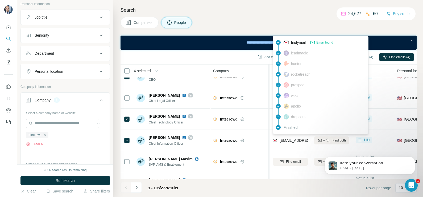
scroll to position [66, 0]
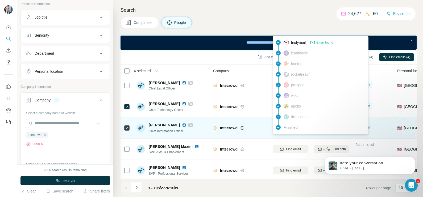
click at [252, 122] on div "Intecrowd" at bounding box center [239, 128] width 53 height 15
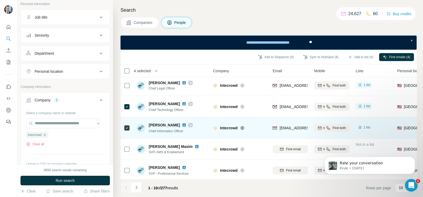
click at [286, 124] on div "[EMAIL_ADDRESS][DOMAIN_NAME]" at bounding box center [289, 128] width 35 height 15
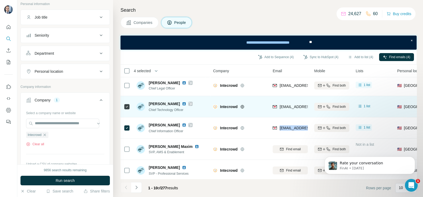
scroll to position [0, 0]
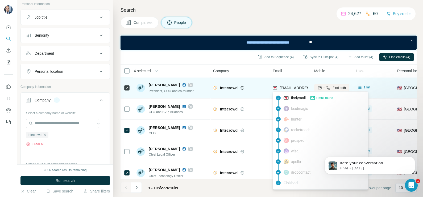
click at [290, 86] on span "[EMAIL_ADDRESS][DOMAIN_NAME]" at bounding box center [310, 88] width 63 height 4
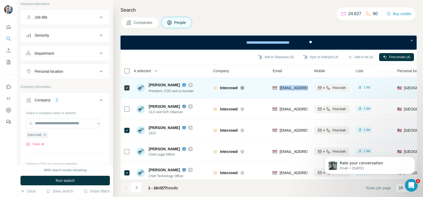
click at [290, 86] on span "[EMAIL_ADDRESS][DOMAIN_NAME]" at bounding box center [310, 88] width 63 height 4
click at [189, 85] on icon at bounding box center [190, 85] width 3 height 4
click at [157, 93] on div "President, COO and co-founder" at bounding box center [171, 90] width 45 height 5
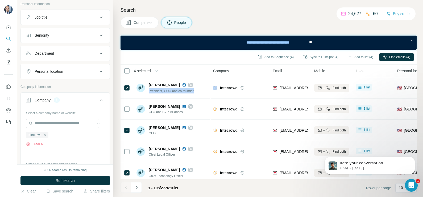
click at [140, 22] on span "Companies" at bounding box center [142, 22] width 19 height 5
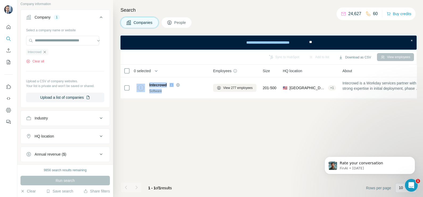
click at [46, 50] on icon "button" at bounding box center [45, 52] width 4 height 4
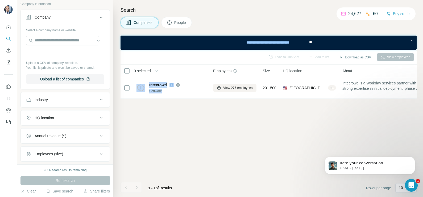
click at [145, 24] on span "Companies" at bounding box center [142, 22] width 19 height 5
click at [45, 42] on input "text" at bounding box center [62, 41] width 73 height 10
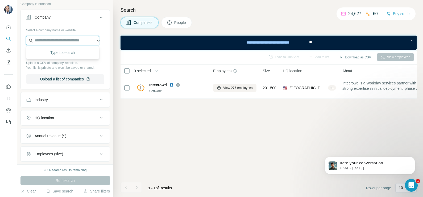
paste input "**********"
type input "**********"
click at [59, 54] on div "[PERSON_NAME][URL]" at bounding box center [62, 54] width 70 height 14
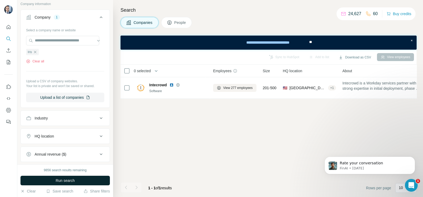
click at [71, 158] on span "Run search" at bounding box center [65, 180] width 19 height 5
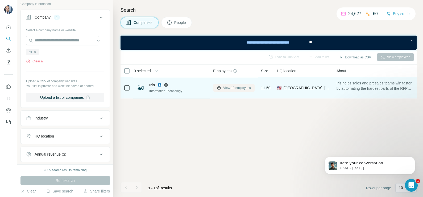
click at [237, 89] on span "View 19 employees" at bounding box center [237, 88] width 28 height 5
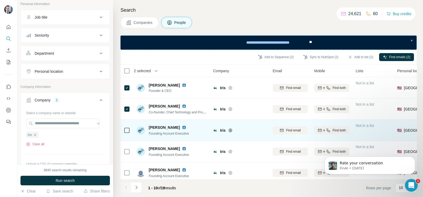
click at [124, 130] on icon at bounding box center [127, 130] width 6 height 6
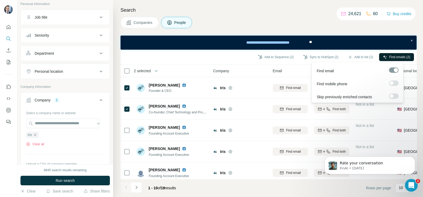
click at [338, 59] on span "Find emails (2)" at bounding box center [399, 57] width 21 height 5
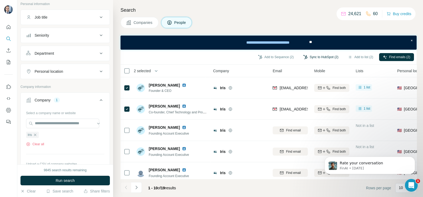
click at [309, 57] on button "Sync to HubSpot (2)" at bounding box center [320, 57] width 43 height 8
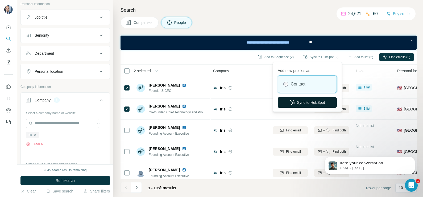
click at [299, 101] on button "Sync to HubSpot" at bounding box center [307, 102] width 59 height 11
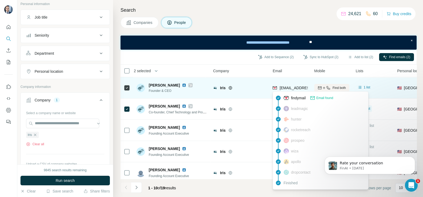
click at [287, 90] on span "[EMAIL_ADDRESS]" at bounding box center [295, 88] width 33 height 4
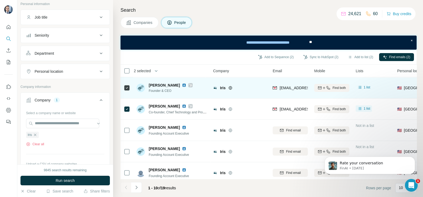
click at [189, 84] on icon at bounding box center [190, 85] width 3 height 3
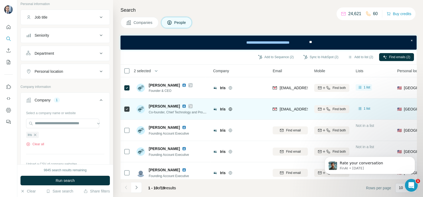
click at [189, 106] on icon at bounding box center [190, 106] width 3 height 4
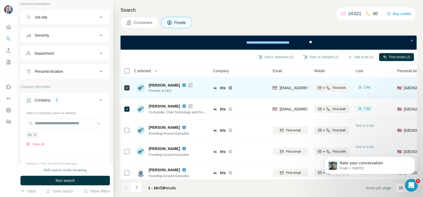
click at [287, 93] on div "[EMAIL_ADDRESS]" at bounding box center [289, 88] width 35 height 15
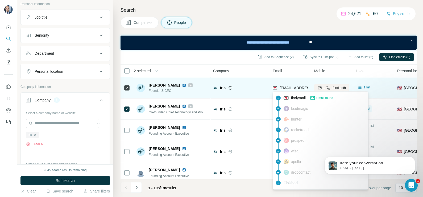
click at [289, 89] on span "[EMAIL_ADDRESS]" at bounding box center [295, 88] width 33 height 4
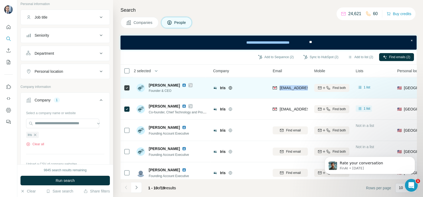
click at [289, 89] on span "[EMAIL_ADDRESS]" at bounding box center [295, 88] width 33 height 4
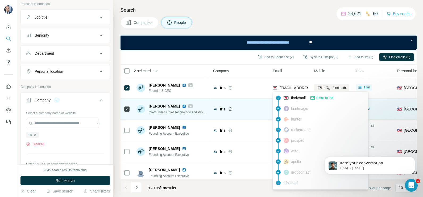
click at [254, 100] on td "Iris" at bounding box center [240, 109] width 60 height 21
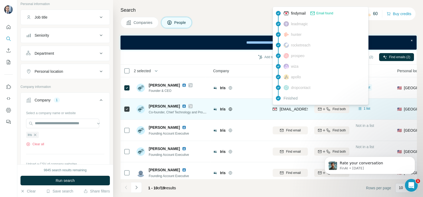
click at [292, 107] on span "[EMAIL_ADDRESS]" at bounding box center [295, 109] width 33 height 4
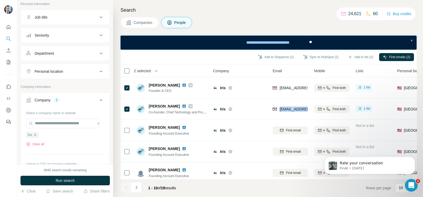
click at [140, 22] on span "Companies" at bounding box center [142, 22] width 19 height 5
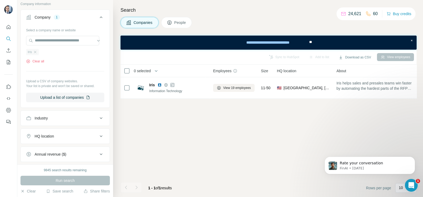
click at [36, 54] on div "Iris" at bounding box center [32, 52] width 13 height 6
click at [47, 40] on input "text" at bounding box center [62, 41] width 73 height 10
drag, startPoint x: 90, startPoint y: 75, endPoint x: 39, endPoint y: 57, distance: 54.4
click at [90, 74] on div "Select a company name or website Iris Clear all Upload a CSV of company website…" at bounding box center [65, 64] width 78 height 77
click at [36, 52] on icon "button" at bounding box center [35, 52] width 4 height 4
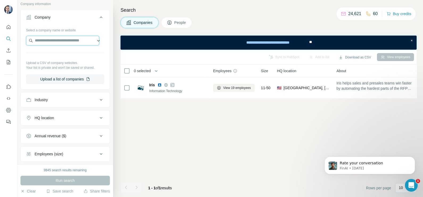
click at [45, 41] on input "text" at bounding box center [62, 41] width 73 height 10
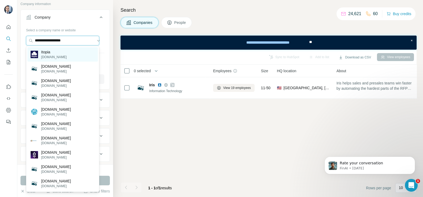
type input "**********"
click at [54, 55] on p "[DOMAIN_NAME]" at bounding box center [54, 57] width 26 height 5
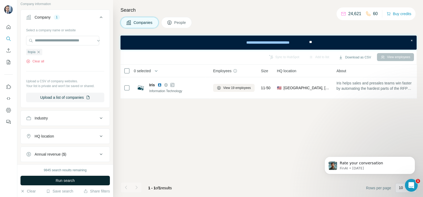
drag, startPoint x: 68, startPoint y: 173, endPoint x: 65, endPoint y: 180, distance: 8.3
click at [68, 158] on div "9845 search results remaining" at bounding box center [65, 170] width 43 height 5
click at [65, 158] on span "Run search" at bounding box center [65, 180] width 19 height 5
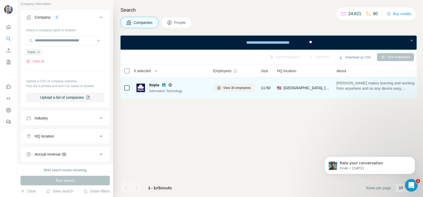
click at [228, 83] on div "View 30 employees" at bounding box center [233, 88] width 41 height 15
click at [235, 94] on div "View 30 employees" at bounding box center [233, 88] width 41 height 15
click at [233, 88] on span "View 30 employees" at bounding box center [237, 88] width 28 height 5
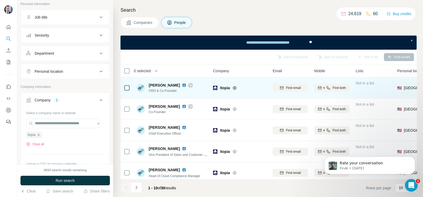
click at [189, 87] on icon at bounding box center [190, 85] width 3 height 4
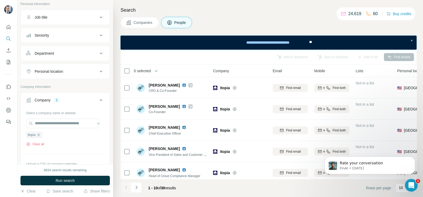
click at [140, 24] on span "Companies" at bounding box center [142, 22] width 19 height 5
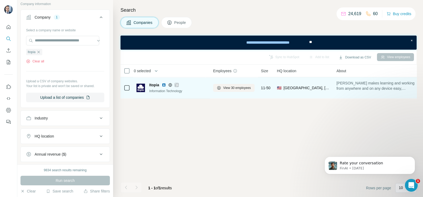
click at [175, 85] on icon at bounding box center [176, 85] width 3 height 4
click at [223, 91] on button "View 30 employees" at bounding box center [233, 88] width 41 height 8
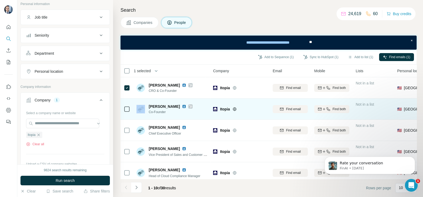
click at [125, 106] on div at bounding box center [127, 109] width 6 height 6
click at [123, 111] on td at bounding box center [126, 109] width 13 height 21
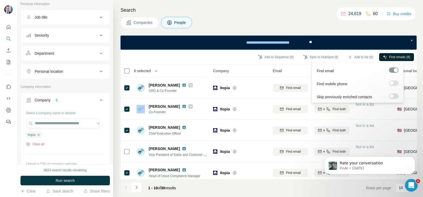
click at [338, 57] on span "Find emails (8)" at bounding box center [399, 57] width 21 height 5
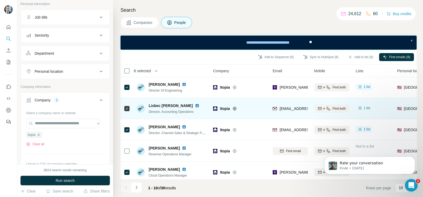
scroll to position [114, 0]
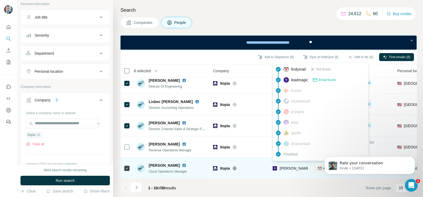
click at [300, 158] on span "[PERSON_NAME][EMAIL_ADDRESS][PERSON_NAME][DOMAIN_NAME]" at bounding box center [341, 168] width 124 height 4
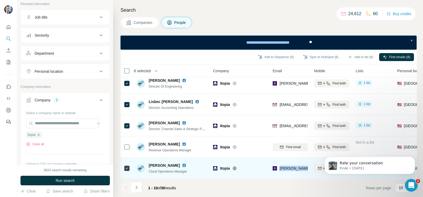
click at [300, 158] on span "[PERSON_NAME][EMAIL_ADDRESS][PERSON_NAME][DOMAIN_NAME]" at bounding box center [341, 168] width 124 height 4
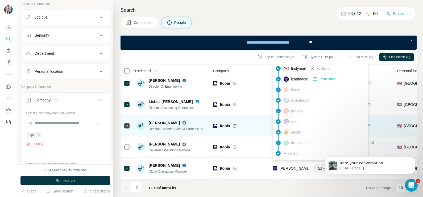
click at [254, 123] on div "Itopia" at bounding box center [243, 125] width 46 height 5
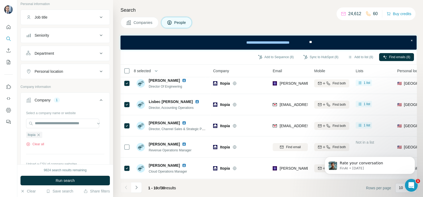
scroll to position [0, 0]
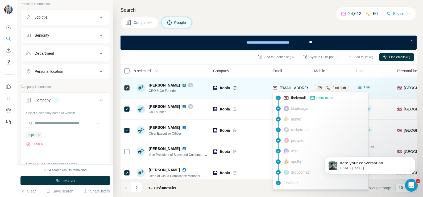
click at [296, 85] on div "[EMAIL_ADDRESS][DOMAIN_NAME]" at bounding box center [310, 87] width 63 height 5
click at [270, 80] on td "[EMAIL_ADDRESS][DOMAIN_NAME]" at bounding box center [289, 87] width 41 height 21
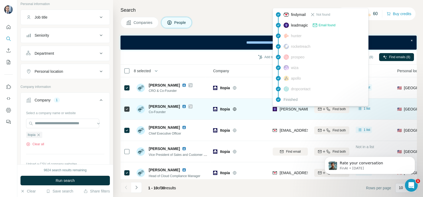
click at [285, 111] on span "[PERSON_NAME][EMAIL_ADDRESS][PERSON_NAME][DOMAIN_NAME]" at bounding box center [341, 109] width 124 height 4
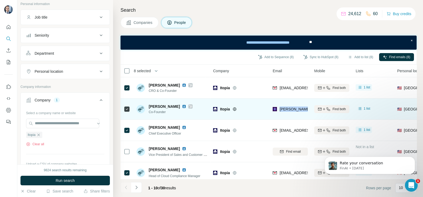
click at [285, 111] on span "[PERSON_NAME][EMAIL_ADDRESS][PERSON_NAME][DOMAIN_NAME]" at bounding box center [341, 109] width 124 height 4
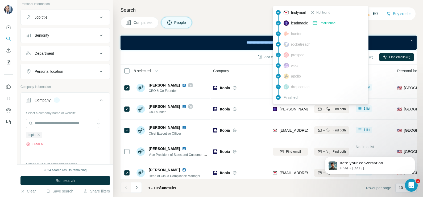
click at [246, 64] on div "Add to Sequence (8) Sync to HubSpot (8) Add to list (8) Find emails (8)" at bounding box center [268, 57] width 296 height 15
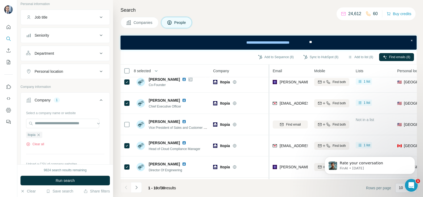
scroll to position [33, 0]
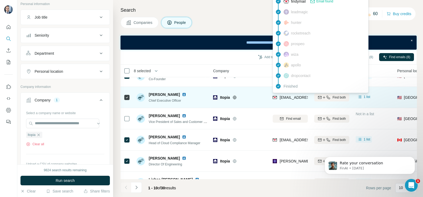
click at [288, 98] on span "[EMAIL_ADDRESS][DOMAIN_NAME]" at bounding box center [310, 97] width 63 height 4
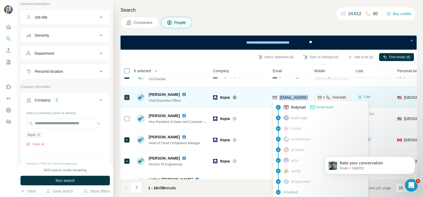
click at [288, 98] on span "[EMAIL_ADDRESS][DOMAIN_NAME]" at bounding box center [310, 97] width 63 height 4
click at [251, 91] on div "Itopia" at bounding box center [239, 97] width 53 height 15
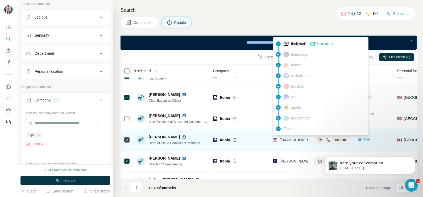
click at [287, 138] on span "[EMAIL_ADDRESS][DOMAIN_NAME]" at bounding box center [310, 140] width 63 height 4
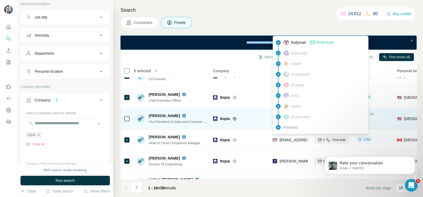
click at [259, 119] on div "Itopia" at bounding box center [243, 118] width 46 height 5
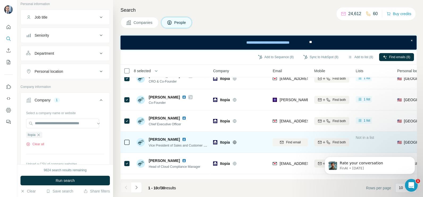
scroll to position [0, 0]
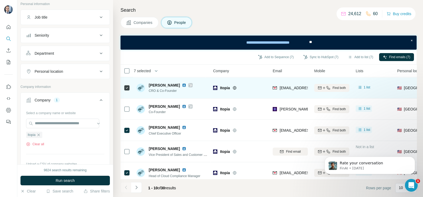
click at [130, 87] on icon at bounding box center [127, 88] width 6 height 6
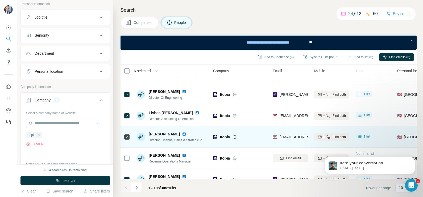
scroll to position [114, 0]
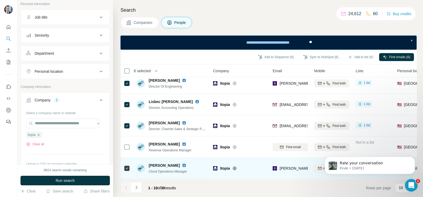
click at [186, 158] on img at bounding box center [184, 165] width 4 height 4
click at [124, 158] on icon at bounding box center [127, 168] width 6 height 6
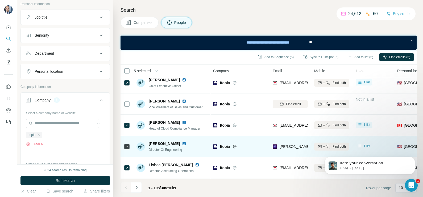
scroll to position [81, 0]
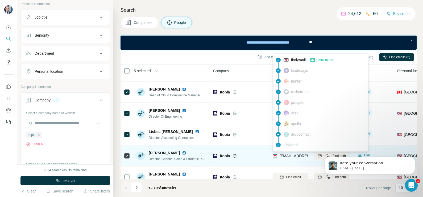
click at [295, 155] on span "[EMAIL_ADDRESS][DOMAIN_NAME]" at bounding box center [310, 156] width 63 height 4
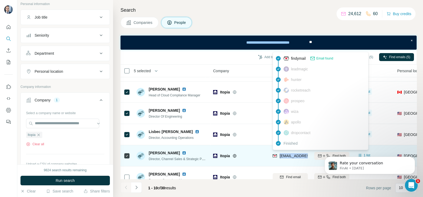
click at [295, 155] on span "[EMAIL_ADDRESS][DOMAIN_NAME]" at bounding box center [310, 156] width 63 height 4
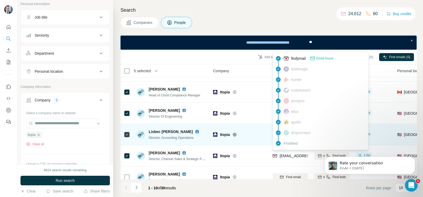
drag, startPoint x: 259, startPoint y: 142, endPoint x: 263, endPoint y: 144, distance: 4.3
click at [259, 142] on td "Itopia" at bounding box center [240, 134] width 60 height 21
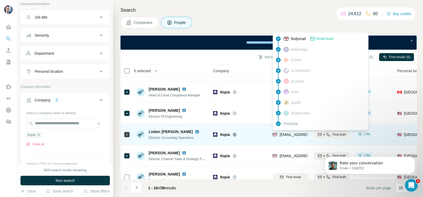
click at [292, 136] on span "[EMAIL_ADDRESS][DOMAIN_NAME]" at bounding box center [310, 135] width 63 height 4
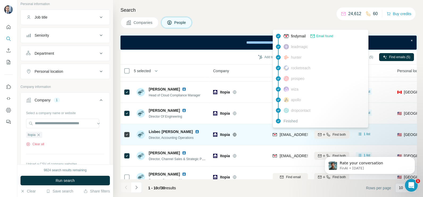
click at [258, 131] on div "Itopia" at bounding box center [239, 134] width 53 height 15
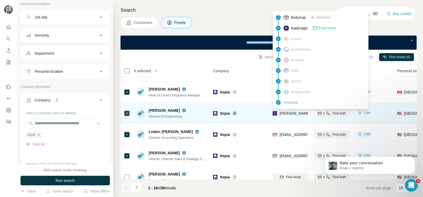
click at [287, 112] on span "[PERSON_NAME][EMAIL_ADDRESS][PERSON_NAME][DOMAIN_NAME]" at bounding box center [341, 113] width 124 height 4
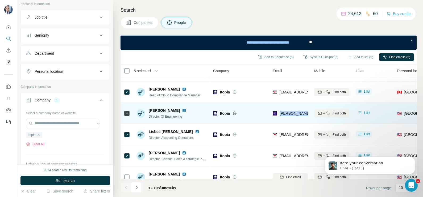
click at [287, 112] on span "[PERSON_NAME][EMAIL_ADDRESS][PERSON_NAME][DOMAIN_NAME]" at bounding box center [341, 113] width 124 height 4
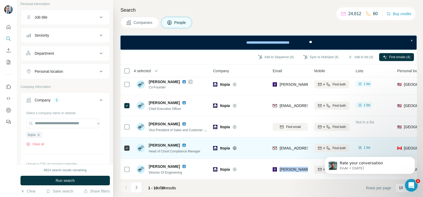
scroll to position [14, 0]
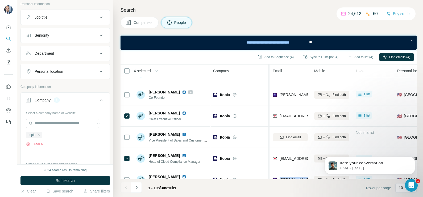
click at [268, 155] on div at bounding box center [268, 177] width 2 height 225
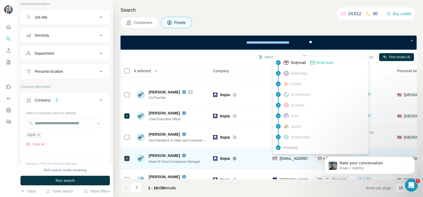
click at [297, 158] on div "[EMAIL_ADDRESS][DOMAIN_NAME]" at bounding box center [305, 159] width 66 height 6
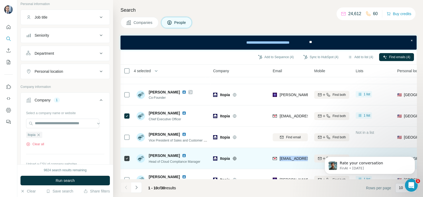
click at [297, 158] on div "[EMAIL_ADDRESS][DOMAIN_NAME]" at bounding box center [305, 159] width 66 height 6
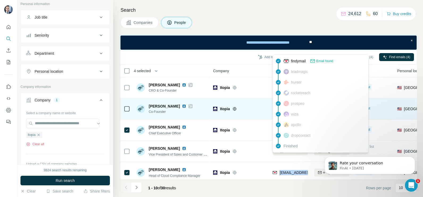
scroll to position [0, 0]
click at [262, 112] on div "Itopia" at bounding box center [239, 109] width 53 height 15
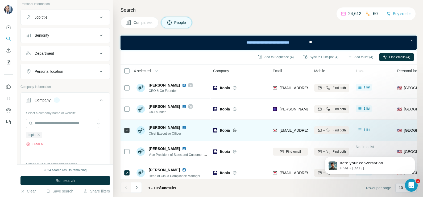
click at [290, 131] on span "[EMAIL_ADDRESS][DOMAIN_NAME]" at bounding box center [310, 130] width 63 height 4
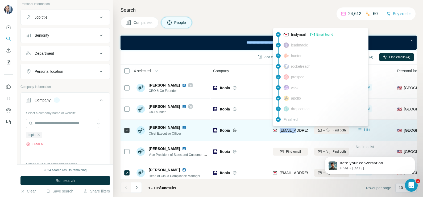
click at [290, 131] on span "[EMAIL_ADDRESS][DOMAIN_NAME]" at bounding box center [310, 130] width 63 height 4
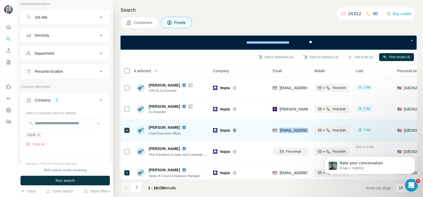
click at [290, 131] on span "[EMAIL_ADDRESS][DOMAIN_NAME]" at bounding box center [310, 130] width 63 height 4
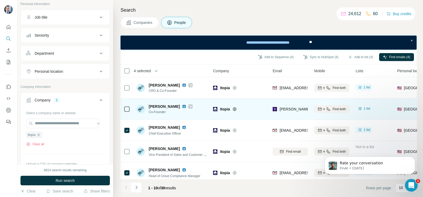
click at [260, 105] on div "Itopia" at bounding box center [239, 109] width 53 height 15
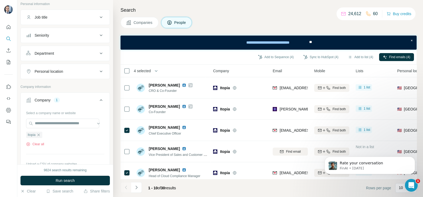
click at [328, 52] on div "Add to Sequence (4) Sync to HubSpot (4) Add to list (4) Find emails (4)" at bounding box center [268, 57] width 296 height 15
click at [323, 55] on button "Sync to HubSpot (4)" at bounding box center [320, 57] width 43 height 8
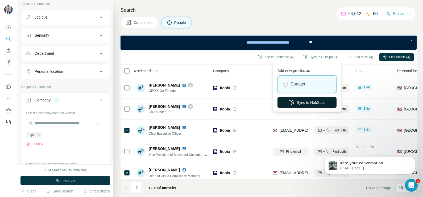
click at [300, 102] on button "Sync to HubSpot" at bounding box center [306, 102] width 59 height 11
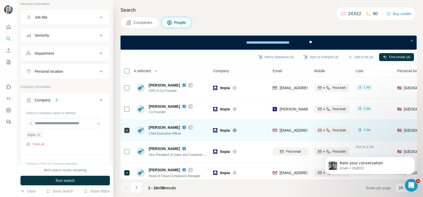
click at [292, 130] on span "[EMAIL_ADDRESS][DOMAIN_NAME]" at bounding box center [310, 130] width 63 height 4
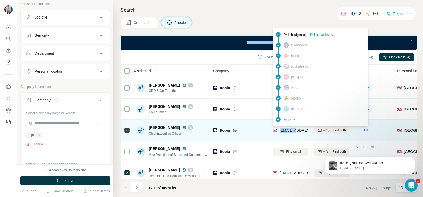
click at [292, 130] on span "[EMAIL_ADDRESS][DOMAIN_NAME]" at bounding box center [310, 130] width 63 height 4
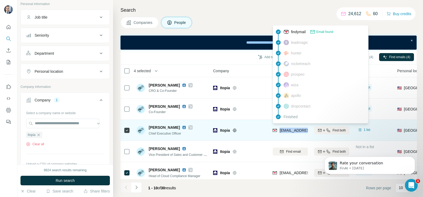
click at [292, 130] on span "[EMAIL_ADDRESS][DOMAIN_NAME]" at bounding box center [310, 130] width 63 height 4
click at [203, 127] on div "[PERSON_NAME] Chief Executive Officer" at bounding box center [171, 130] width 71 height 15
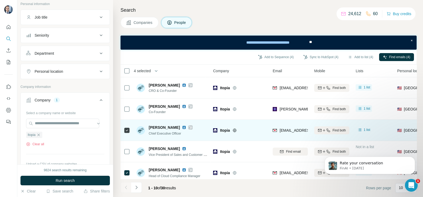
click at [189, 126] on icon at bounding box center [190, 127] width 3 height 4
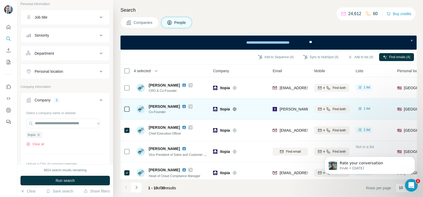
scroll to position [66, 0]
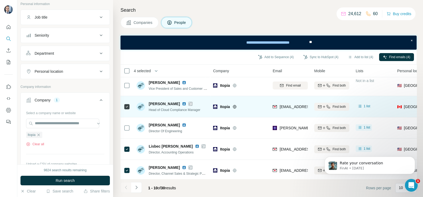
click at [189, 102] on icon at bounding box center [190, 104] width 3 height 4
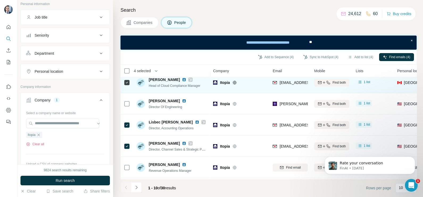
scroll to position [100, 0]
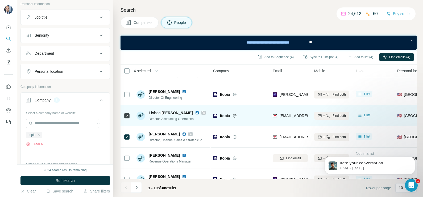
click at [202, 112] on icon at bounding box center [203, 113] width 3 height 4
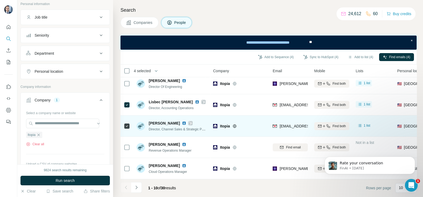
scroll to position [114, 0]
click at [189, 121] on icon at bounding box center [190, 123] width 3 height 4
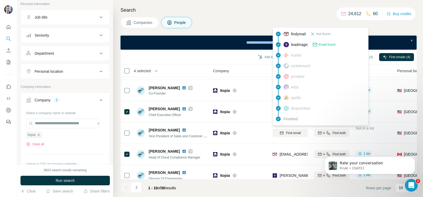
scroll to position [0, 0]
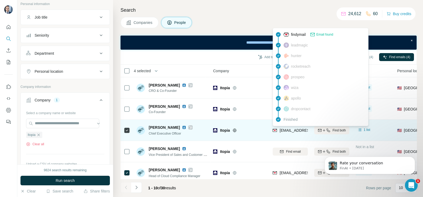
click at [284, 128] on span "[EMAIL_ADDRESS][DOMAIN_NAME]" at bounding box center [310, 130] width 63 height 4
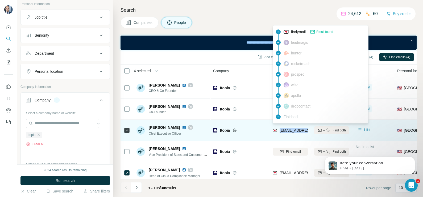
click at [284, 128] on span "[EMAIL_ADDRESS][DOMAIN_NAME]" at bounding box center [310, 130] width 63 height 4
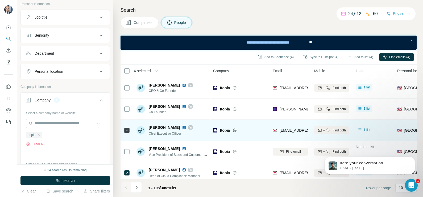
click at [265, 132] on div "Itopia" at bounding box center [243, 130] width 46 height 5
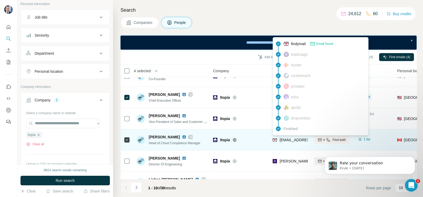
click at [280, 138] on span "[EMAIL_ADDRESS][DOMAIN_NAME]" at bounding box center [310, 140] width 63 height 4
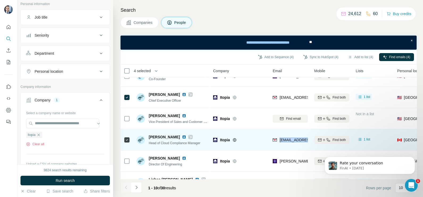
click at [280, 138] on span "[EMAIL_ADDRESS][DOMAIN_NAME]" at bounding box center [310, 140] width 63 height 4
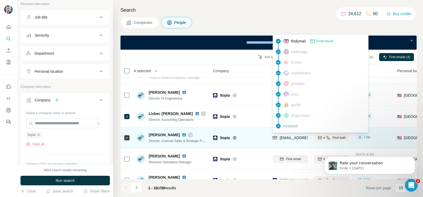
scroll to position [100, 0]
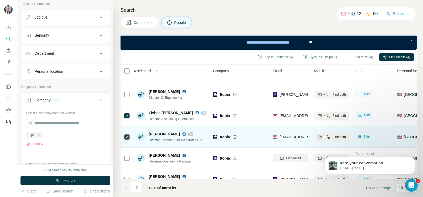
click at [266, 141] on div "Itopia" at bounding box center [239, 137] width 53 height 15
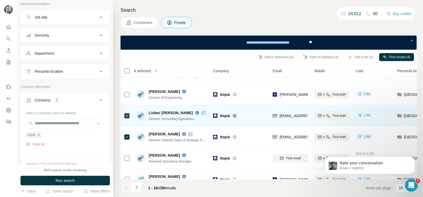
click at [290, 111] on div "[EMAIL_ADDRESS][DOMAIN_NAME]" at bounding box center [289, 115] width 35 height 15
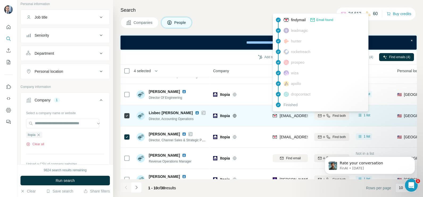
click at [291, 113] on div "[EMAIL_ADDRESS][DOMAIN_NAME]" at bounding box center [310, 115] width 63 height 5
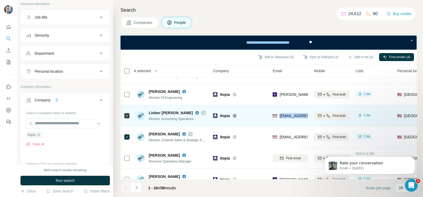
click at [291, 113] on div "[EMAIL_ADDRESS][DOMAIN_NAME]" at bounding box center [310, 115] width 63 height 5
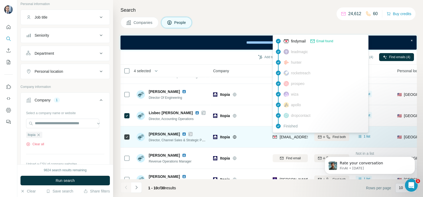
click at [284, 135] on span "[EMAIL_ADDRESS][DOMAIN_NAME]" at bounding box center [310, 137] width 63 height 4
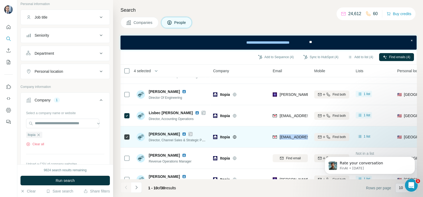
click at [284, 135] on span "[EMAIL_ADDRESS][DOMAIN_NAME]" at bounding box center [310, 137] width 63 height 4
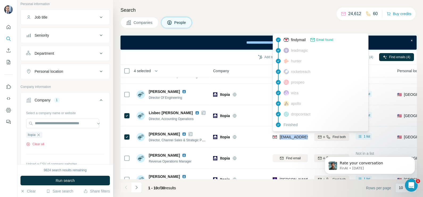
click at [141, 24] on span "Companies" at bounding box center [142, 22] width 19 height 5
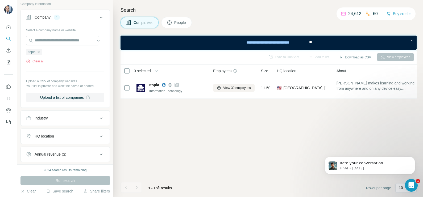
scroll to position [0, 0]
click at [40, 51] on icon "button" at bounding box center [38, 52] width 4 height 4
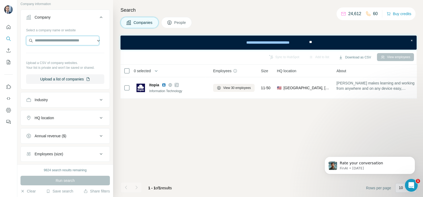
click at [45, 42] on input "text" at bounding box center [62, 41] width 73 height 10
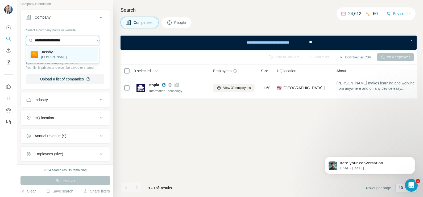
type input "**********"
click at [54, 56] on p "[DOMAIN_NAME]" at bounding box center [54, 57] width 26 height 5
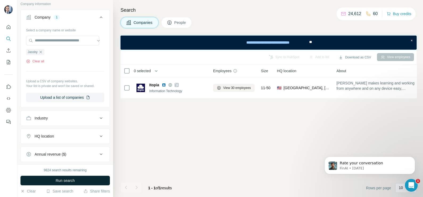
click at [59, 158] on span "Run search" at bounding box center [65, 180] width 19 height 5
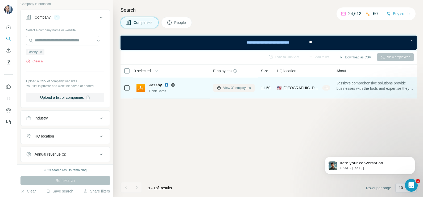
click at [237, 88] on span "View 32 employees" at bounding box center [237, 88] width 28 height 5
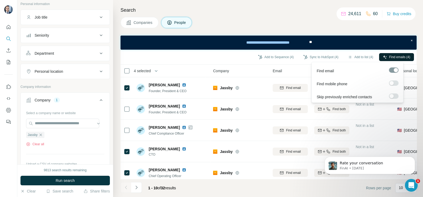
click at [338, 54] on button "Find emails (4)" at bounding box center [396, 57] width 35 height 8
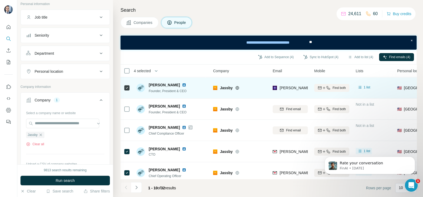
click at [286, 98] on td "[PERSON_NAME][EMAIL_ADDRESS][PERSON_NAME][PERSON_NAME][DOMAIN_NAME]" at bounding box center [289, 87] width 41 height 21
click at [287, 92] on div "[PERSON_NAME][EMAIL_ADDRESS][PERSON_NAME][PERSON_NAME][DOMAIN_NAME]" at bounding box center [289, 88] width 35 height 15
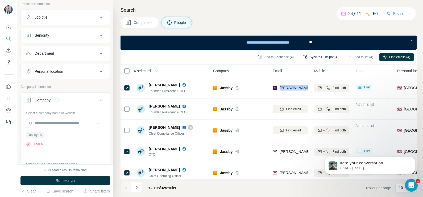
click at [312, 60] on button "Sync to HubSpot (4)" at bounding box center [320, 57] width 43 height 8
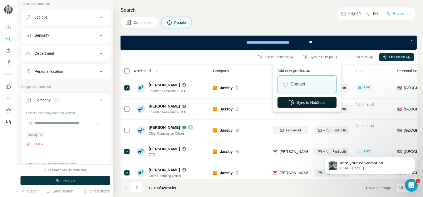
click at [309, 98] on button "Sync to HubSpot" at bounding box center [306, 102] width 59 height 11
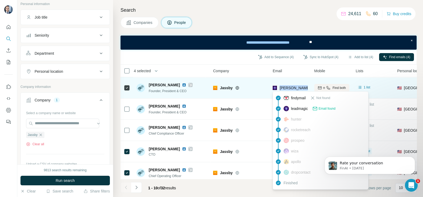
click at [296, 89] on span "[PERSON_NAME][EMAIL_ADDRESS][PERSON_NAME][PERSON_NAME][DOMAIN_NAME]" at bounding box center [356, 88] width 155 height 4
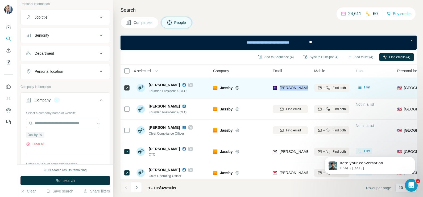
click at [296, 89] on span "[PERSON_NAME][EMAIL_ADDRESS][PERSON_NAME][PERSON_NAME][DOMAIN_NAME]" at bounding box center [356, 88] width 155 height 4
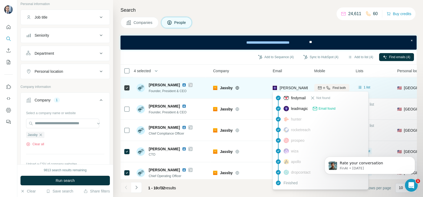
click at [257, 82] on div "Jassby" at bounding box center [239, 88] width 53 height 15
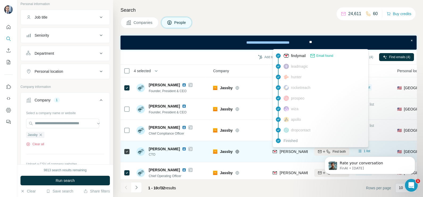
click at [286, 150] on span "[PERSON_NAME][EMAIL_ADDRESS][DOMAIN_NAME]" at bounding box center [326, 152] width 94 height 4
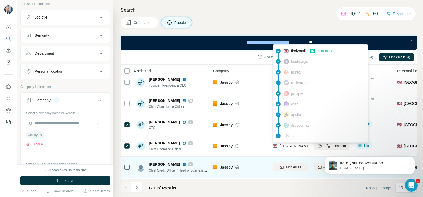
scroll to position [33, 0]
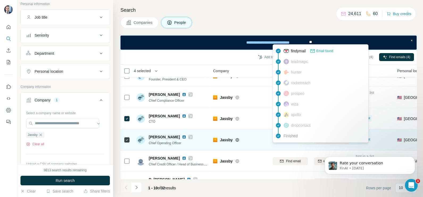
click at [284, 145] on div "[PERSON_NAME][EMAIL_ADDRESS][PERSON_NAME][DOMAIN_NAME]" at bounding box center [289, 140] width 35 height 15
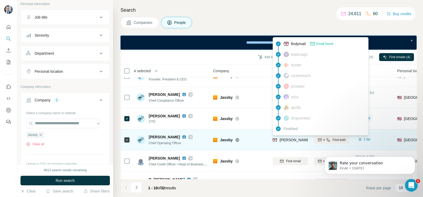
click at [288, 141] on span "[PERSON_NAME][EMAIL_ADDRESS][PERSON_NAME][DOMAIN_NAME]" at bounding box center [341, 140] width 124 height 4
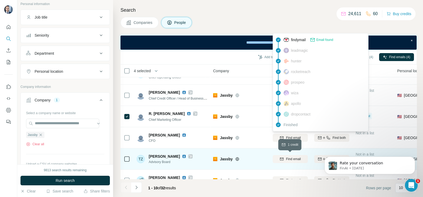
scroll to position [100, 0]
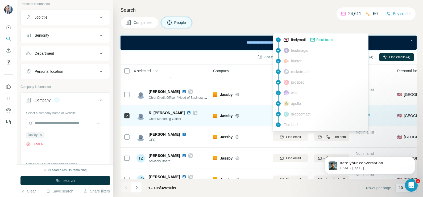
drag, startPoint x: 253, startPoint y: 130, endPoint x: 264, endPoint y: 121, distance: 14.8
click at [253, 130] on div "Jassby" at bounding box center [239, 137] width 53 height 15
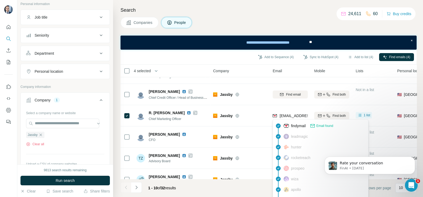
click at [289, 119] on div "findymail Email found leadmagic hunter rocketreach prospeo [PERSON_NAME] apollo…" at bounding box center [320, 168] width 96 height 98
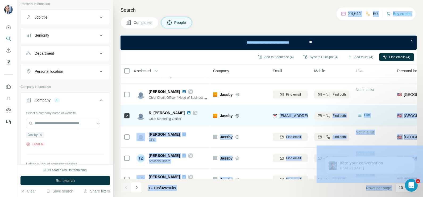
click at [289, 119] on body "New search Hide Company lookalikes Personal information Job title Seniority Dep…" at bounding box center [211, 98] width 423 height 197
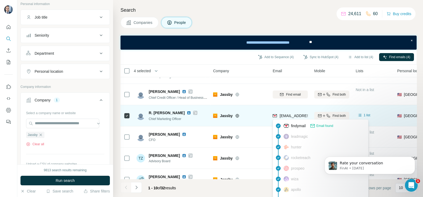
drag, startPoint x: 289, startPoint y: 119, endPoint x: 270, endPoint y: 110, distance: 21.8
click at [270, 110] on td "[EMAIL_ADDRESS][DOMAIN_NAME]" at bounding box center [289, 115] width 41 height 21
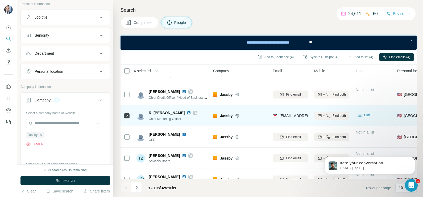
click at [289, 112] on div "[EMAIL_ADDRESS][DOMAIN_NAME]" at bounding box center [289, 115] width 35 height 15
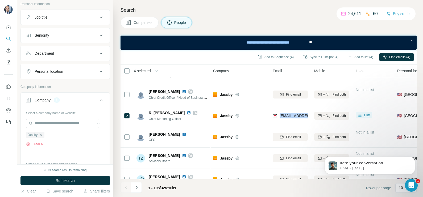
click at [147, 23] on span "Companies" at bounding box center [142, 22] width 19 height 5
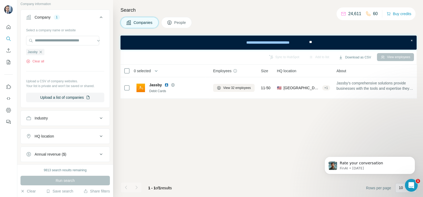
scroll to position [0, 0]
click at [41, 53] on icon "button" at bounding box center [41, 52] width 4 height 4
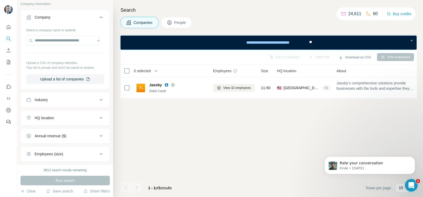
click at [49, 35] on div "Select a company name or website Upload a CSV of company websites. Your list is…" at bounding box center [65, 55] width 78 height 58
click at [50, 41] on input "text" at bounding box center [62, 41] width 73 height 10
paste input "**********"
type input "**********"
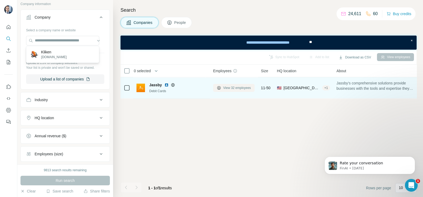
click at [233, 88] on span "View 32 employees" at bounding box center [237, 88] width 28 height 5
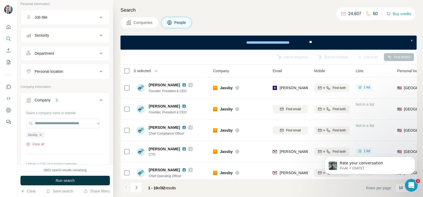
click at [151, 22] on span "Companies" at bounding box center [142, 22] width 19 height 5
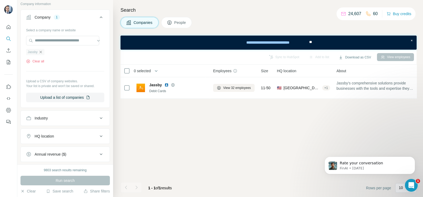
click at [41, 50] on icon "button" at bounding box center [41, 52] width 4 height 4
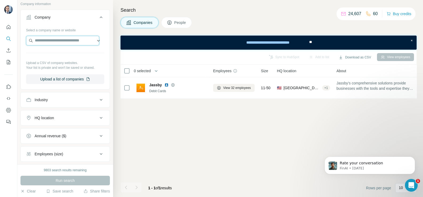
click at [44, 41] on input "text" at bounding box center [62, 41] width 73 height 10
paste input "**********"
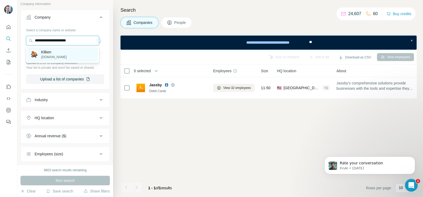
type input "**********"
click at [69, 56] on div "Kliken [DOMAIN_NAME]" at bounding box center [62, 54] width 70 height 14
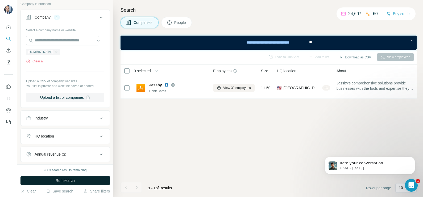
click at [69, 158] on span "Run search" at bounding box center [65, 180] width 19 height 5
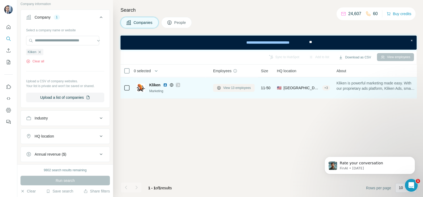
click at [244, 87] on span "View 13 employees" at bounding box center [237, 88] width 28 height 5
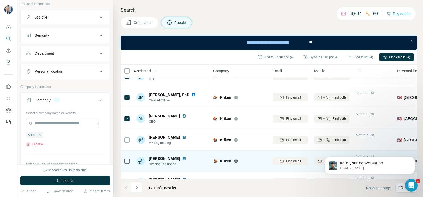
scroll to position [66, 0]
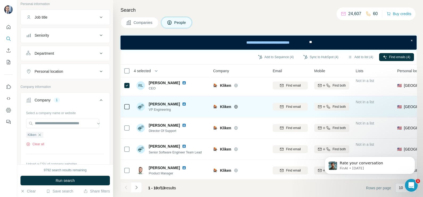
click at [126, 110] on div at bounding box center [127, 106] width 6 height 15
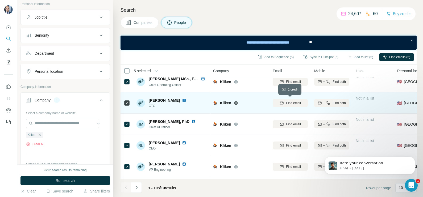
scroll to position [0, 0]
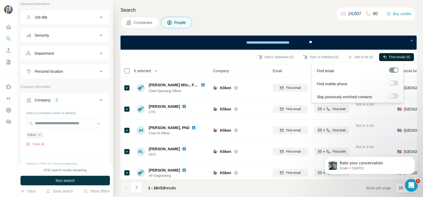
click at [338, 56] on span "Find emails (5)" at bounding box center [399, 57] width 21 height 5
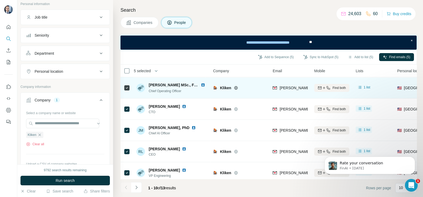
click at [297, 83] on div "[PERSON_NAME][DOMAIN_NAME][EMAIL_ADDRESS][PERSON_NAME][DOMAIN_NAME]" at bounding box center [289, 88] width 35 height 15
click at [298, 83] on div "[PERSON_NAME][DOMAIN_NAME][EMAIL_ADDRESS][PERSON_NAME][DOMAIN_NAME]" at bounding box center [289, 88] width 35 height 15
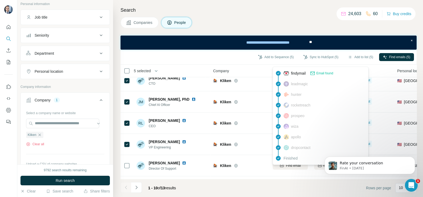
scroll to position [33, 0]
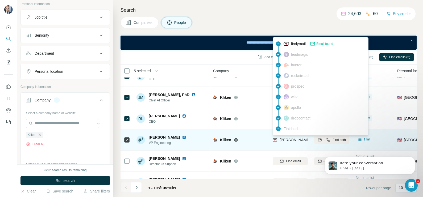
click at [294, 140] on span "[PERSON_NAME][EMAIL_ADDRESS][PERSON_NAME][DOMAIN_NAME]" at bounding box center [341, 140] width 124 height 4
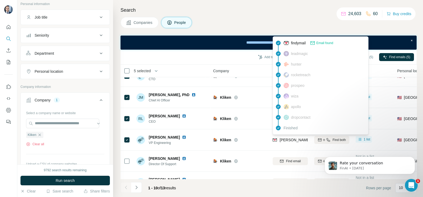
click at [250, 74] on th "Company" at bounding box center [240, 71] width 60 height 13
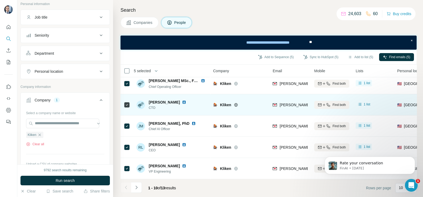
scroll to position [0, 0]
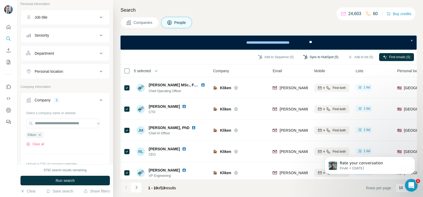
click at [322, 58] on button "Sync to HubSpot (5)" at bounding box center [320, 57] width 43 height 8
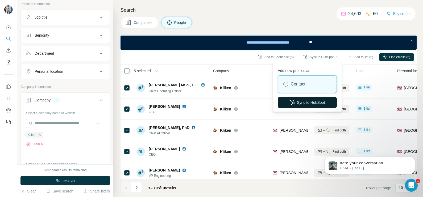
click at [316, 102] on button "Sync to HubSpot" at bounding box center [307, 102] width 59 height 11
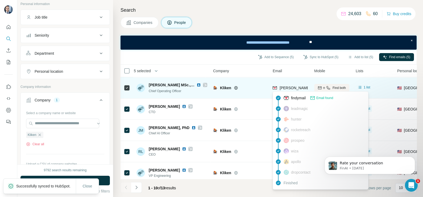
click at [292, 86] on span "[PERSON_NAME][DOMAIN_NAME][EMAIL_ADDRESS][PERSON_NAME][DOMAIN_NAME]" at bounding box center [356, 88] width 154 height 4
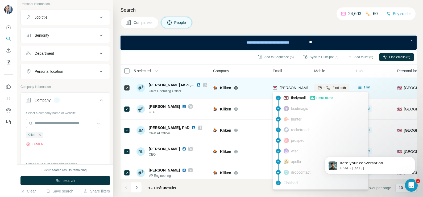
click at [252, 81] on div "Kliken" at bounding box center [239, 88] width 53 height 15
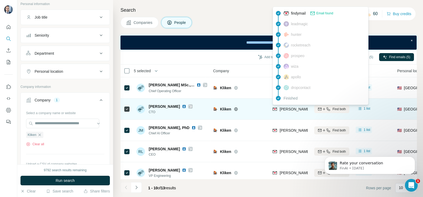
click at [289, 111] on span "[PERSON_NAME][EMAIL_ADDRESS][DOMAIN_NAME]" at bounding box center [326, 109] width 94 height 4
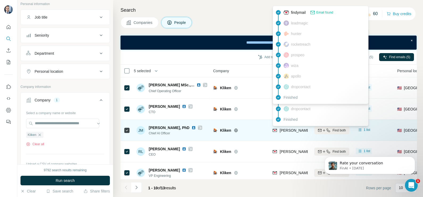
click at [295, 137] on div "[PERSON_NAME][EMAIL_ADDRESS][PERSON_NAME][DOMAIN_NAME]" at bounding box center [289, 130] width 35 height 15
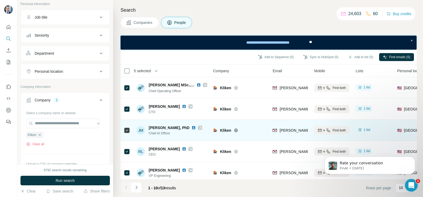
click at [290, 132] on span "[PERSON_NAME][EMAIL_ADDRESS][PERSON_NAME][DOMAIN_NAME]" at bounding box center [341, 130] width 124 height 4
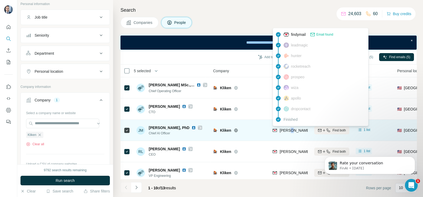
click at [290, 132] on span "[PERSON_NAME][EMAIL_ADDRESS][PERSON_NAME][DOMAIN_NAME]" at bounding box center [341, 130] width 124 height 4
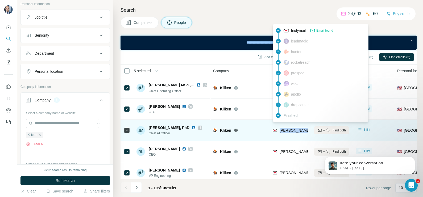
click at [290, 132] on span "[PERSON_NAME][EMAIL_ADDRESS][PERSON_NAME][DOMAIN_NAME]" at bounding box center [341, 130] width 124 height 4
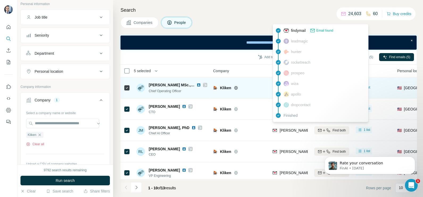
click at [203, 85] on icon at bounding box center [204, 85] width 3 height 4
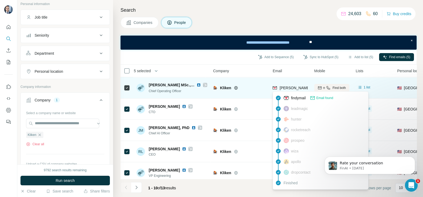
click at [292, 89] on span "[PERSON_NAME][DOMAIN_NAME][EMAIL_ADDRESS][PERSON_NAME][DOMAIN_NAME]" at bounding box center [356, 88] width 154 height 4
click at [289, 86] on span "[PERSON_NAME][DOMAIN_NAME][EMAIL_ADDRESS][PERSON_NAME][DOMAIN_NAME]" at bounding box center [356, 88] width 154 height 4
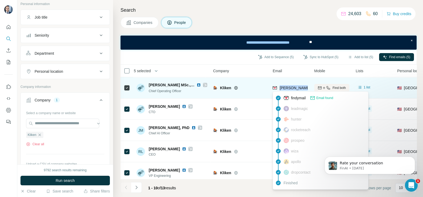
click at [289, 86] on span "[PERSON_NAME][DOMAIN_NAME][EMAIL_ADDRESS][PERSON_NAME][DOMAIN_NAME]" at bounding box center [356, 88] width 154 height 4
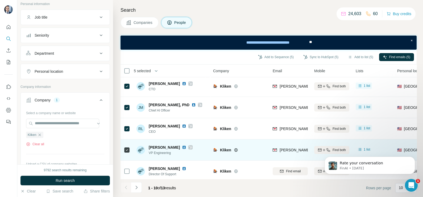
scroll to position [33, 0]
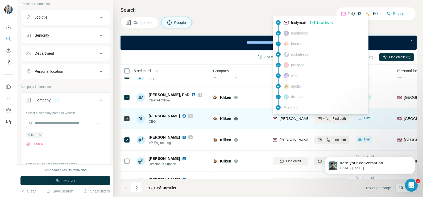
click at [293, 119] on span "[PERSON_NAME][EMAIL_ADDRESS][DOMAIN_NAME]" at bounding box center [326, 119] width 94 height 4
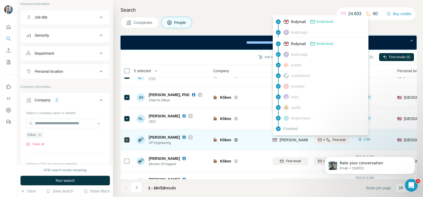
click at [291, 137] on div "[PERSON_NAME][EMAIL_ADDRESS][PERSON_NAME][DOMAIN_NAME]" at bounding box center [341, 139] width 124 height 5
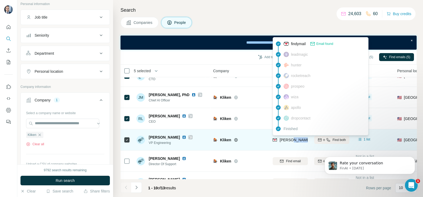
click at [291, 137] on div "[PERSON_NAME][EMAIL_ADDRESS][PERSON_NAME][DOMAIN_NAME]" at bounding box center [341, 139] width 124 height 5
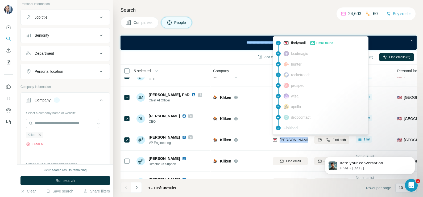
click at [41, 135] on icon "button" at bounding box center [39, 135] width 4 height 4
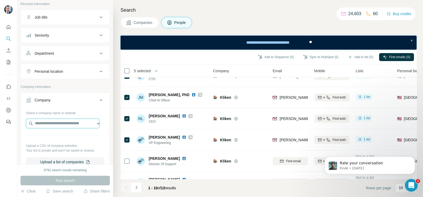
click at [44, 121] on input "text" at bounding box center [62, 124] width 73 height 10
paste input "**********"
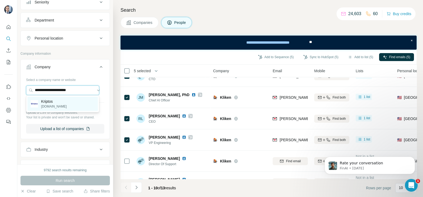
type input "**********"
click at [55, 101] on div "Kriptos [DOMAIN_NAME]" at bounding box center [62, 104] width 70 height 14
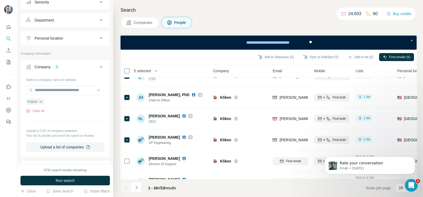
click at [142, 23] on span "Companies" at bounding box center [142, 22] width 19 height 5
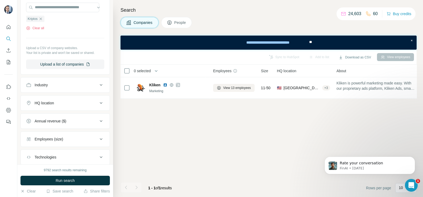
click at [72, 158] on span "Run search" at bounding box center [65, 180] width 19 height 5
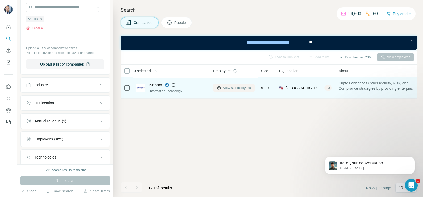
click at [243, 88] on span "View 53 employees" at bounding box center [237, 88] width 28 height 5
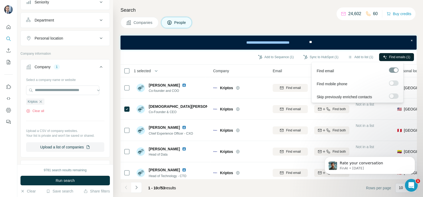
click at [338, 57] on span "Find emails (1)" at bounding box center [399, 57] width 21 height 5
